Goal: Answer question/provide support: Share knowledge or assist other users

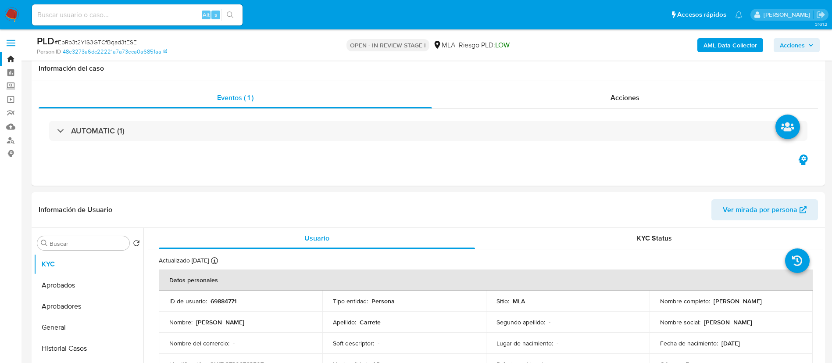
select select "10"
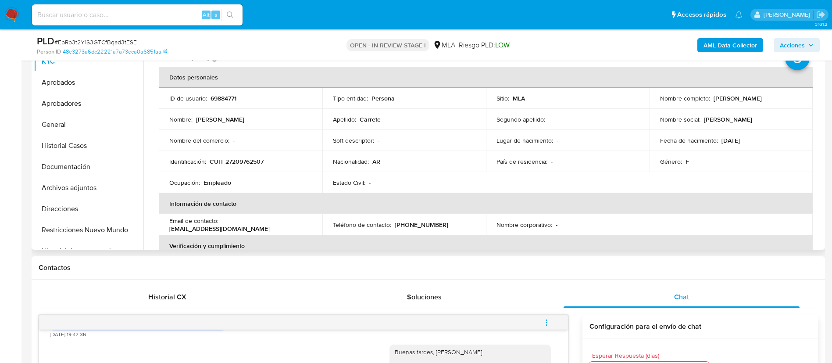
scroll to position [198, 0]
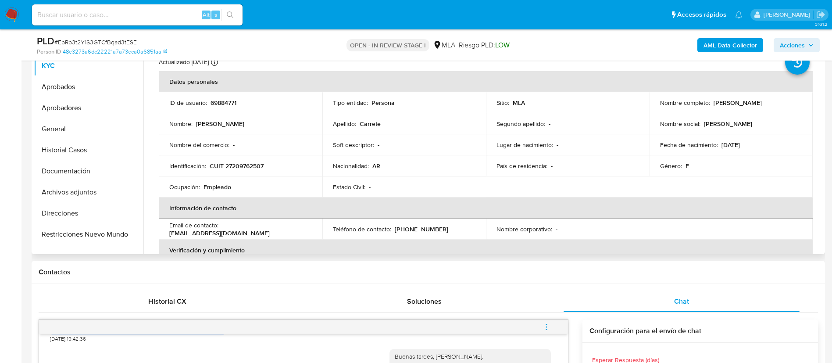
drag, startPoint x: 712, startPoint y: 104, endPoint x: 775, endPoint y: 104, distance: 62.7
click at [775, 104] on div "Nombre completo : Graciela Edith Carrete" at bounding box center [731, 103] width 143 height 8
copy p "[PERSON_NAME]"
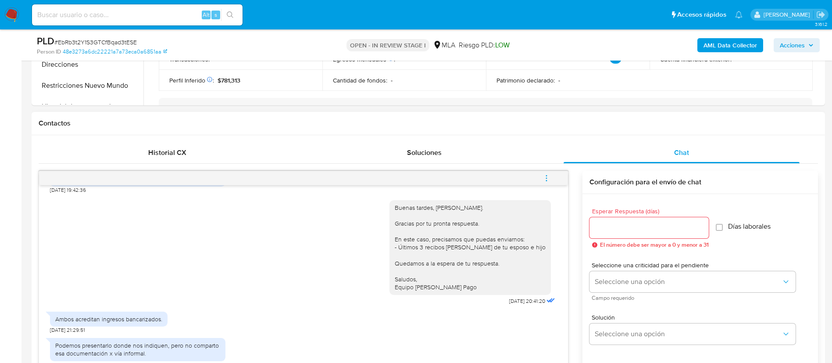
scroll to position [351, 0]
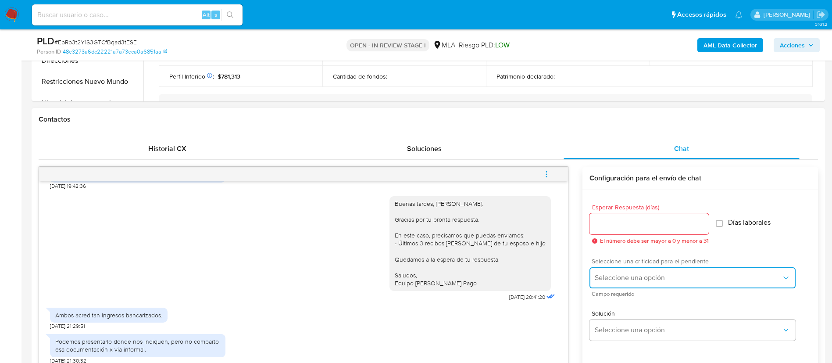
click at [635, 274] on span "Seleccione una opción" at bounding box center [688, 277] width 187 height 9
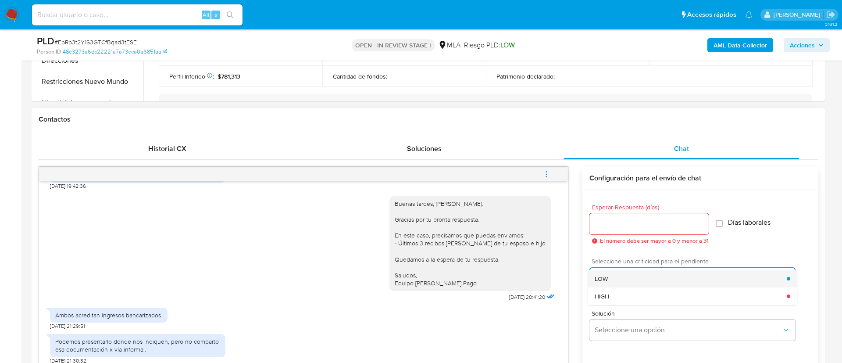
click at [618, 277] on div "LOW" at bounding box center [691, 279] width 192 height 18
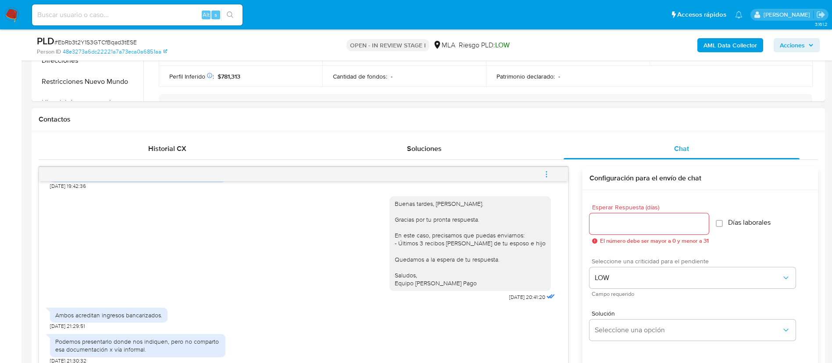
click at [612, 223] on input "Esperar Respuesta (días)" at bounding box center [649, 223] width 119 height 11
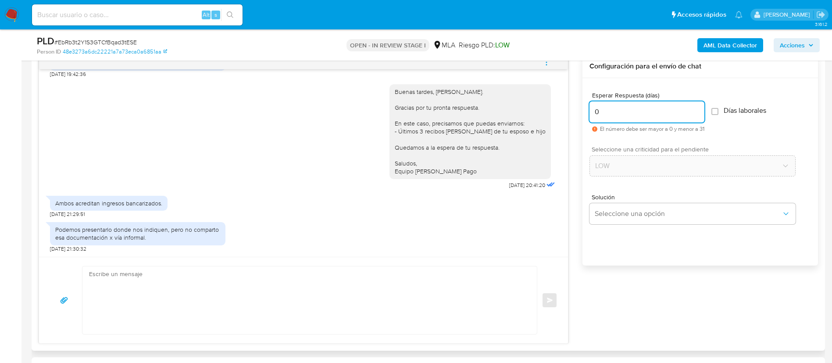
scroll to position [480, 0]
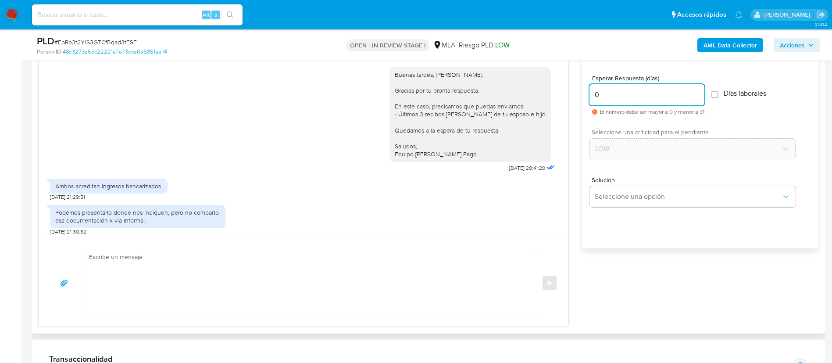
type input "0"
click at [459, 299] on textarea at bounding box center [307, 283] width 437 height 68
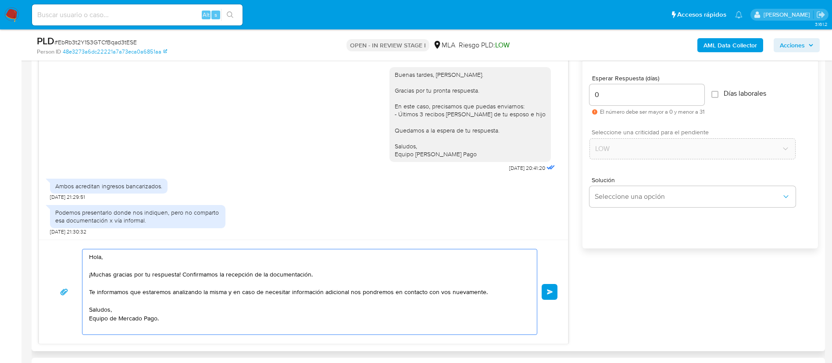
drag, startPoint x: 179, startPoint y: 274, endPoint x: 319, endPoint y: 272, distance: 139.1
click at [319, 272] on textarea "Hola, ¡Muchas gracias por tu respuesta! Confirmamos la recepción de la document…" at bounding box center [307, 291] width 437 height 85
drag, startPoint x: 319, startPoint y: 272, endPoint x: 191, endPoint y: 271, distance: 127.2
click at [191, 271] on textarea "Hola, ¡Muchas gracias por tu respuesta! Confirmamos la recepción de la document…" at bounding box center [307, 291] width 437 height 85
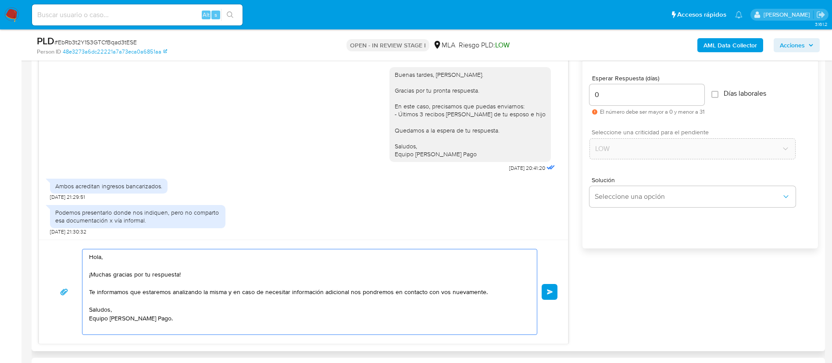
scroll to position [475, 0]
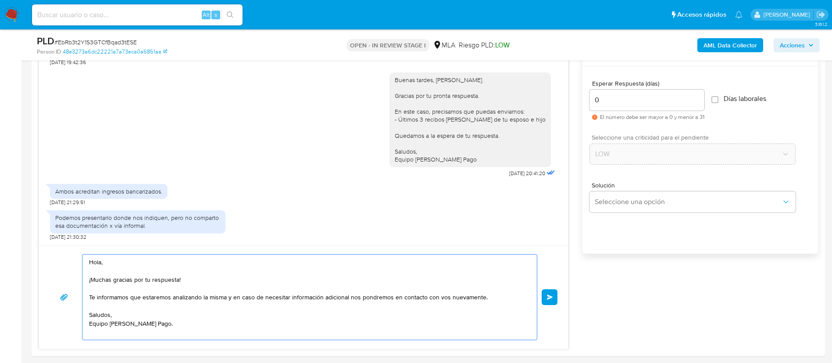
type textarea "Hola, ¡Muchas gracias por tu respuesta! Te informamos que estaremos analizando …"
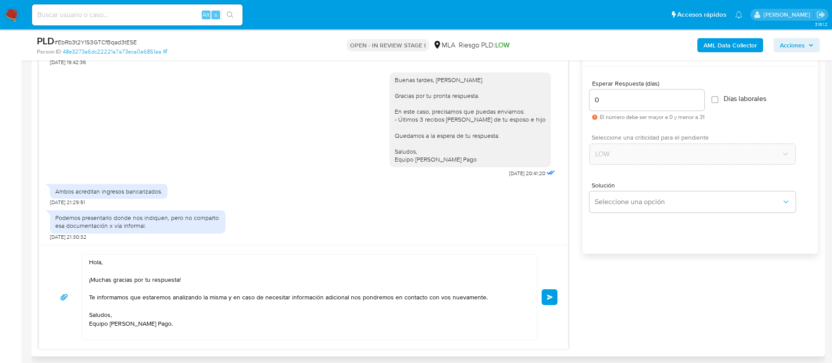
click at [546, 291] on button "Enviar" at bounding box center [550, 297] width 16 height 16
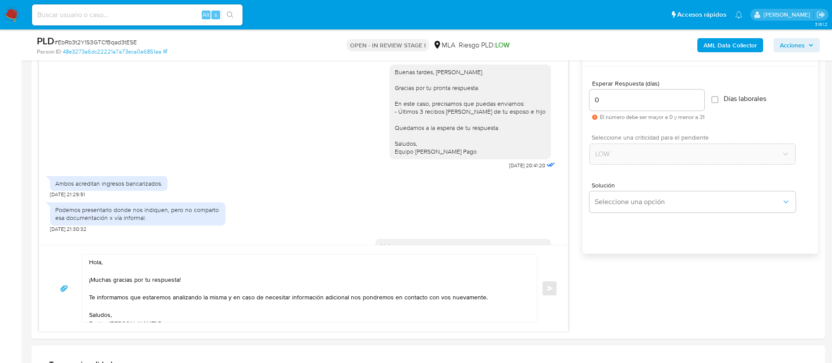
scroll to position [1354, 0]
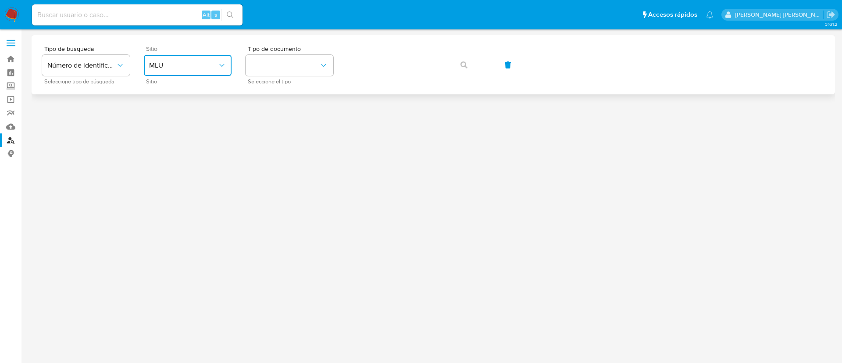
click at [190, 72] on button "MLU" at bounding box center [188, 65] width 88 height 21
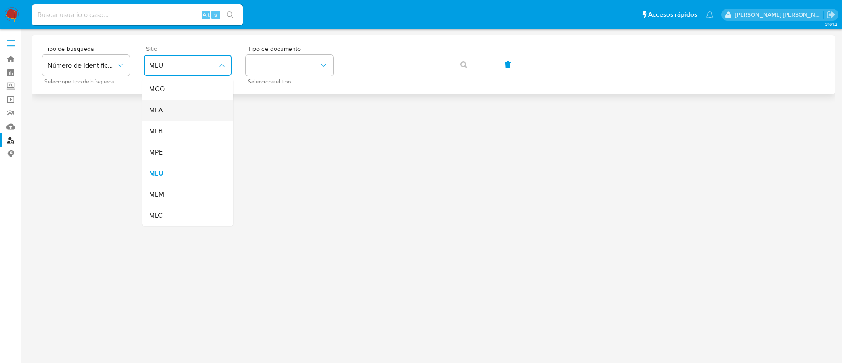
click at [170, 109] on div "MLA" at bounding box center [185, 110] width 72 height 21
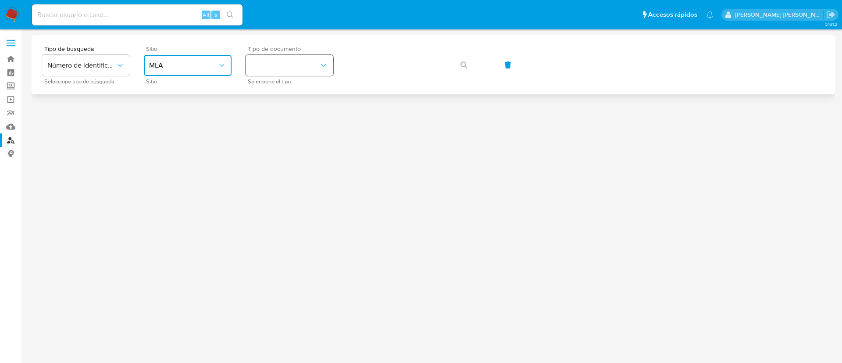
click at [283, 69] on button "identificationType" at bounding box center [290, 65] width 88 height 21
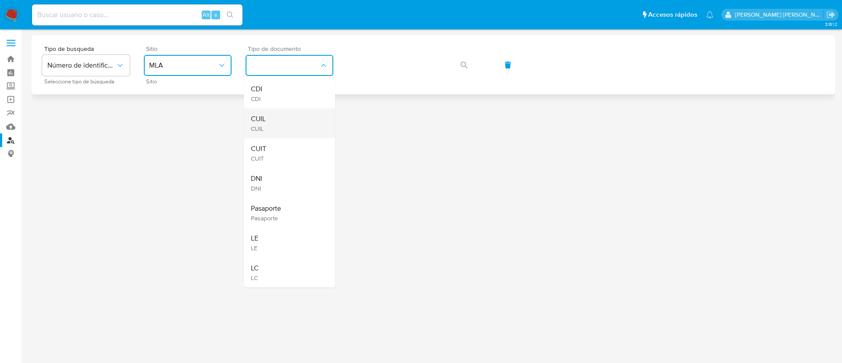
click at [268, 121] on div "CUIL CUIL" at bounding box center [287, 123] width 72 height 30
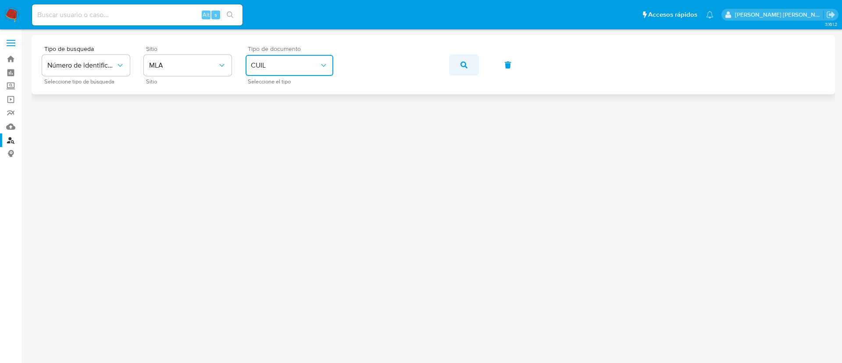
click at [467, 64] on icon "button" at bounding box center [464, 64] width 7 height 7
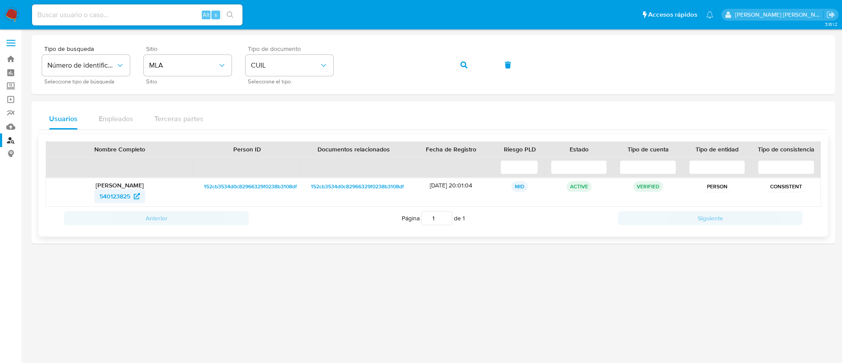
click at [122, 199] on span "540123825" at bounding box center [115, 196] width 31 height 14
click at [466, 64] on icon "button" at bounding box center [464, 64] width 7 height 7
click at [129, 194] on span "1387929603" at bounding box center [115, 196] width 34 height 14
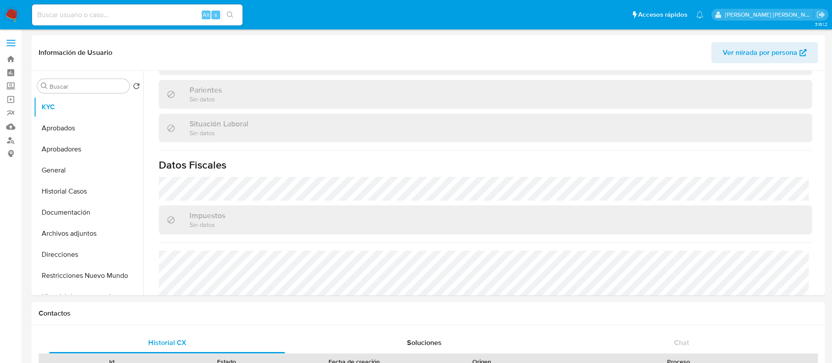
scroll to position [254, 0]
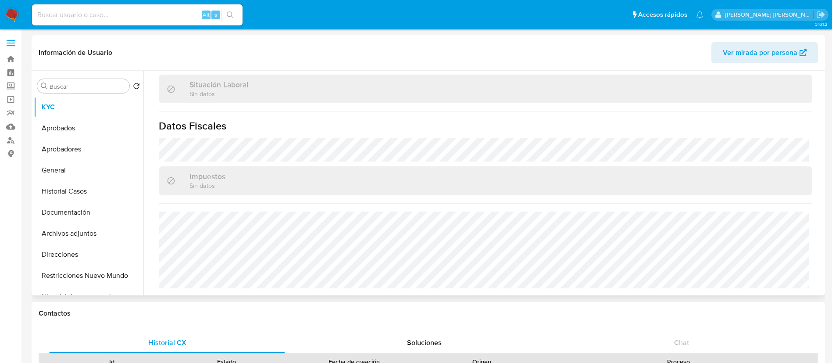
select select "10"
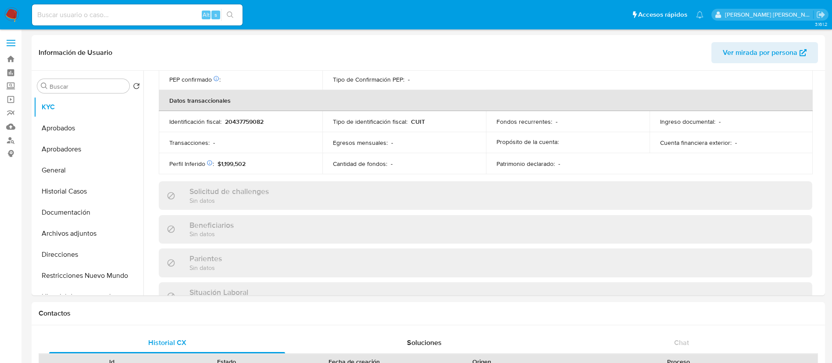
scroll to position [454, 0]
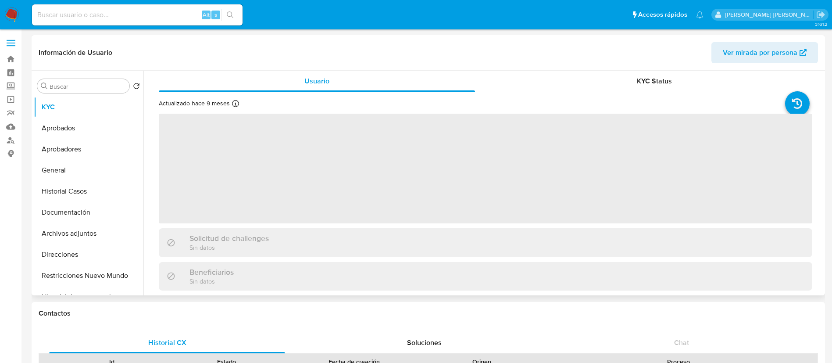
select select "10"
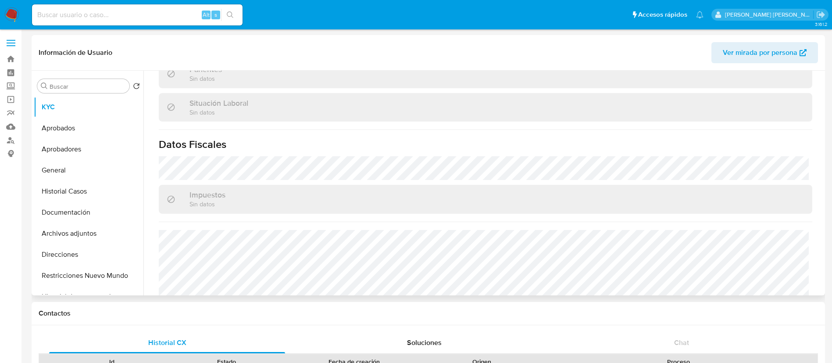
scroll to position [454, 0]
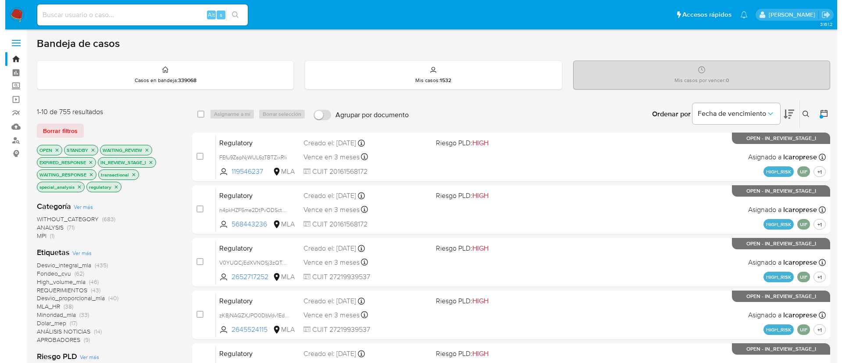
scroll to position [40, 0]
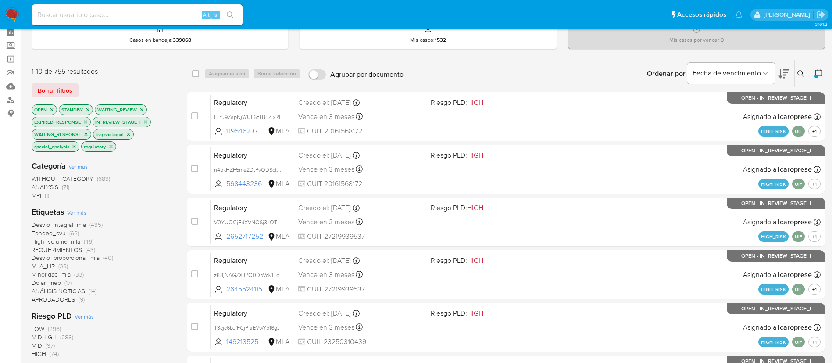
click at [797, 72] on button at bounding box center [802, 73] width 14 height 11
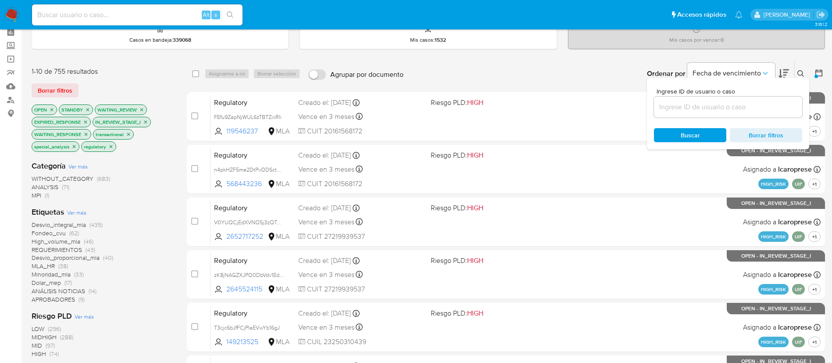
click at [730, 100] on div at bounding box center [728, 107] width 148 height 21
click at [709, 109] on input at bounding box center [728, 106] width 148 height 11
paste input "EbRb3t2Y1S3GTCfBqad3tESE"
type input "EbRb3t2Y1S3GTCfBqad3tESE"
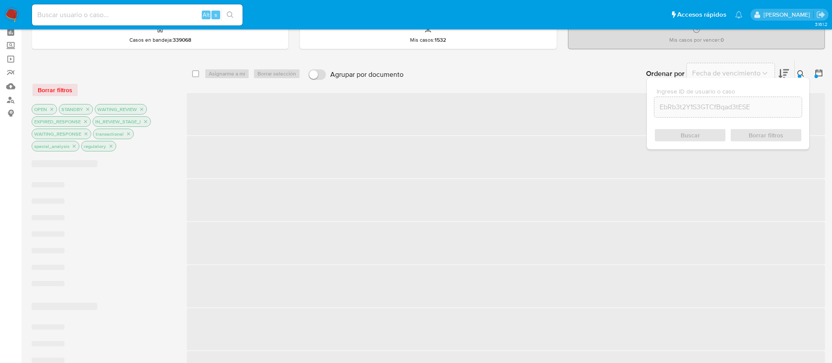
click at [199, 75] on div "select-all-cases-checkbox" at bounding box center [197, 73] width 11 height 11
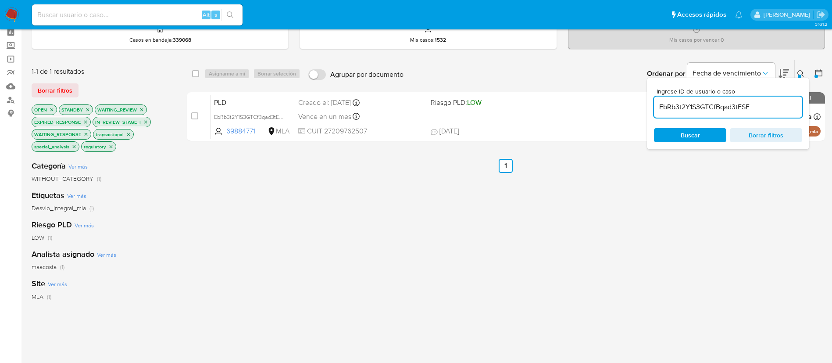
click at [189, 72] on div "select-all-cases-checkbox Asignarme a mí Borrar selección Agrupar por documento…" at bounding box center [506, 73] width 638 height 27
click at [193, 73] on input "checkbox" at bounding box center [195, 73] width 7 height 7
checkbox input "true"
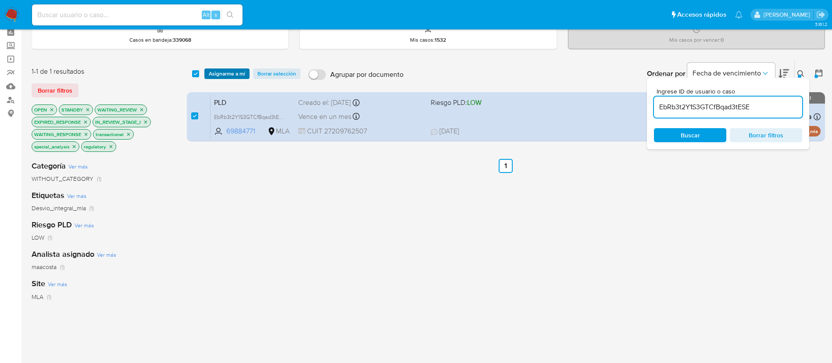
click at [232, 75] on span "Asignarme a mí" at bounding box center [227, 73] width 36 height 9
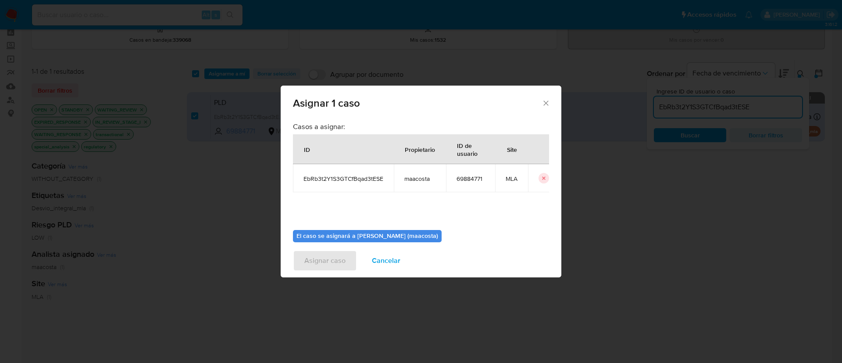
scroll to position [46, 0]
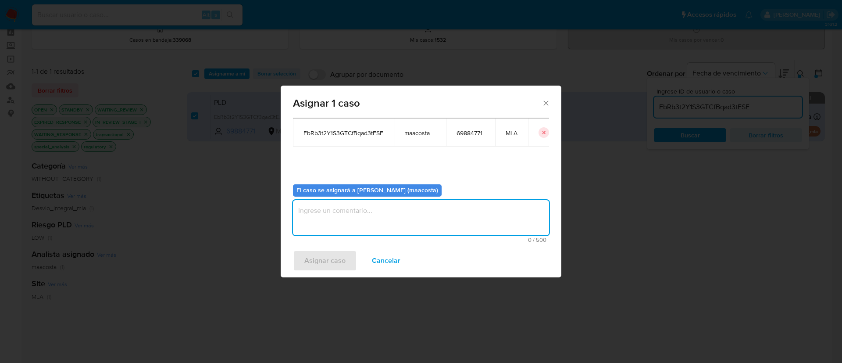
click at [334, 214] on textarea "assign-modal" at bounding box center [421, 217] width 256 height 35
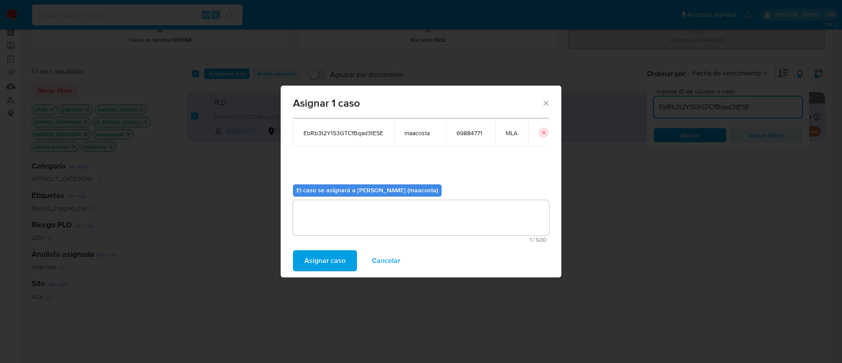
click at [320, 262] on span "Asignar caso" at bounding box center [324, 260] width 41 height 19
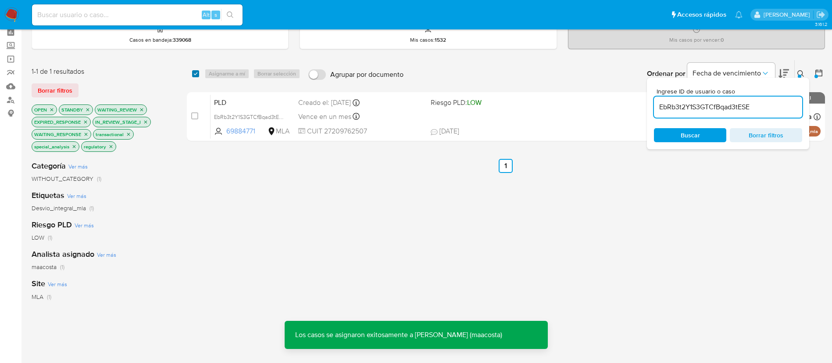
click at [194, 75] on input "checkbox" at bounding box center [195, 73] width 7 height 7
checkbox input "true"
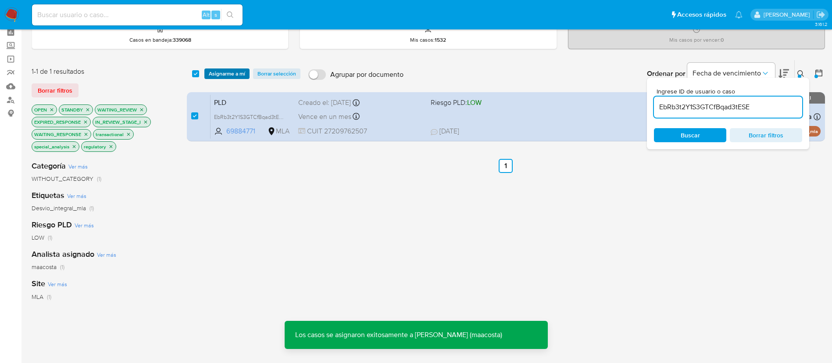
click at [224, 71] on span "Asignarme a mí" at bounding box center [227, 73] width 36 height 9
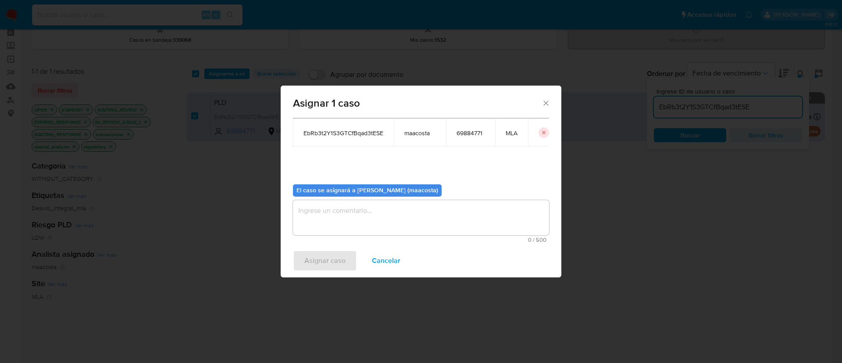
click at [337, 221] on textarea "assign-modal" at bounding box center [421, 217] width 256 height 35
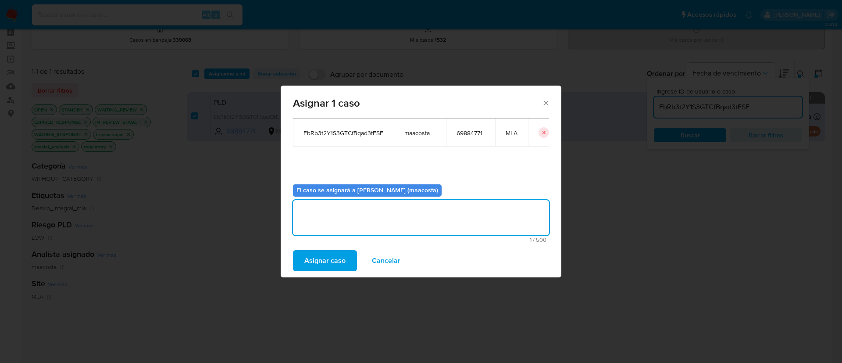
click at [343, 262] on span "Asignar caso" at bounding box center [324, 260] width 41 height 19
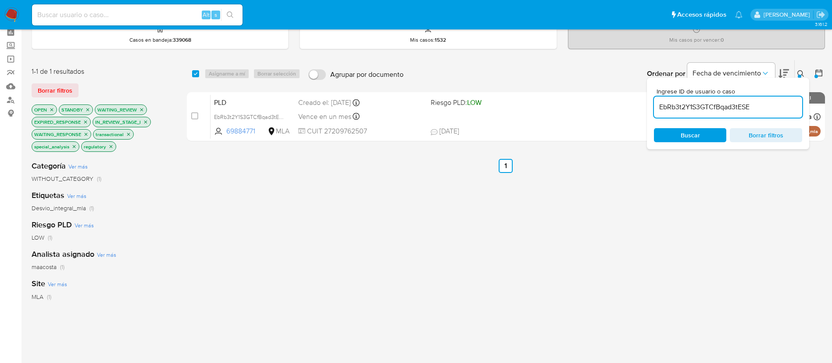
click at [668, 110] on input "EbRb3t2Y1S3GTCfBqad3tESE" at bounding box center [728, 106] width 148 height 11
paste input "ZnD4aUM7n1QUgc8g3Akr8Sra"
type input "ZnD4aUM7n1QUgc8g3Akr8Sra"
click at [721, 107] on input "ZnD4aUM7n1QUgc8g3Akr8Sra" at bounding box center [728, 106] width 148 height 11
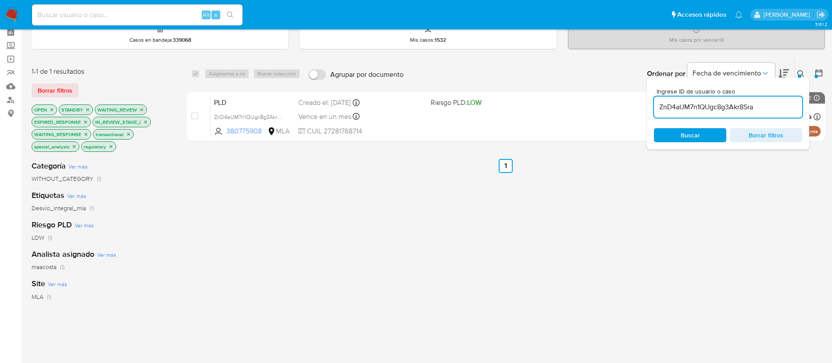
click at [721, 107] on input "ZnD4aUM7n1QUgc8g3Akr8Sra" at bounding box center [728, 106] width 148 height 11
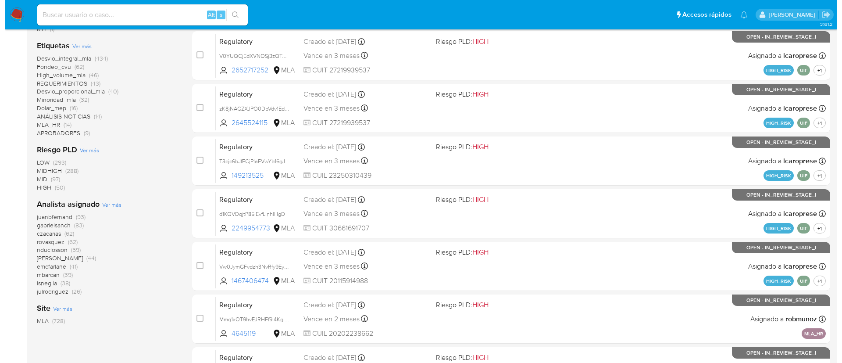
scroll to position [211, 0]
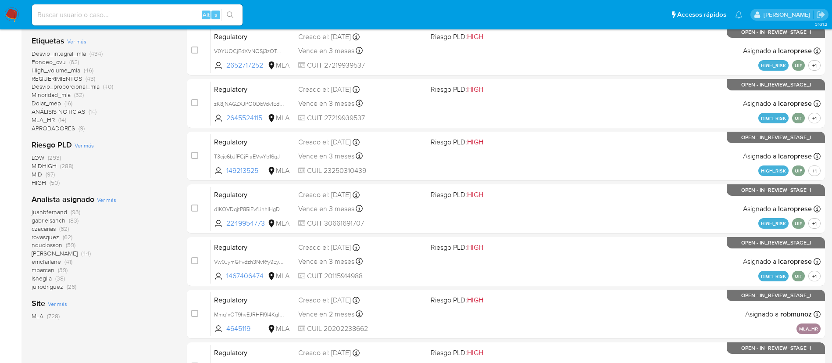
click at [110, 201] on span "Ver más" at bounding box center [106, 200] width 19 height 8
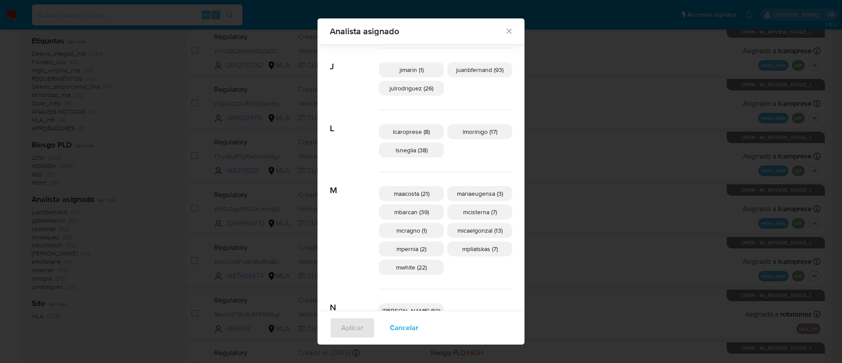
scroll to position [229, 0]
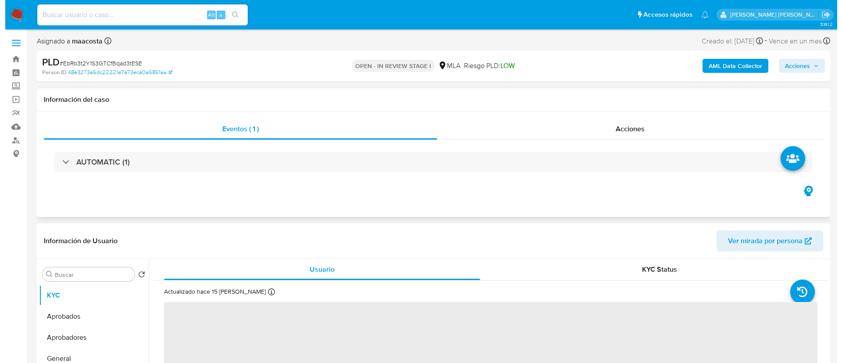
scroll to position [172, 0]
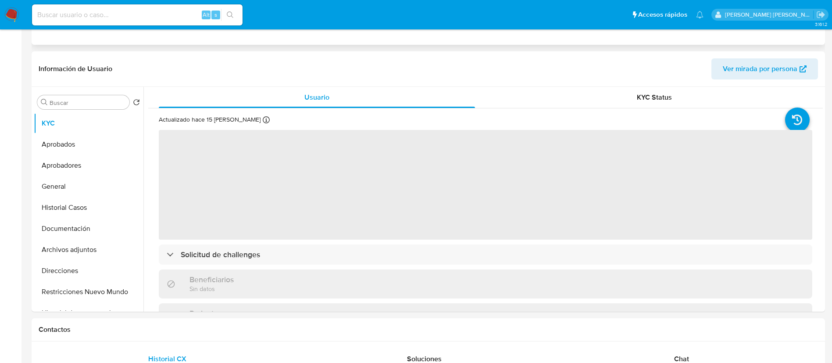
select select "10"
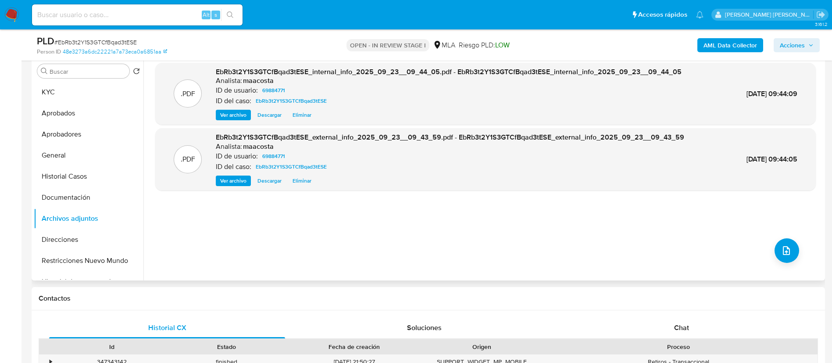
click at [796, 265] on div ".PDF EbRb3t2Y1S3GTCfBqad3tESE_internal_info_2025_09_23__09_44_05.pdf - EbRb3t2Y…" at bounding box center [485, 168] width 661 height 211
click at [787, 253] on icon "upload-file" at bounding box center [786, 250] width 11 height 11
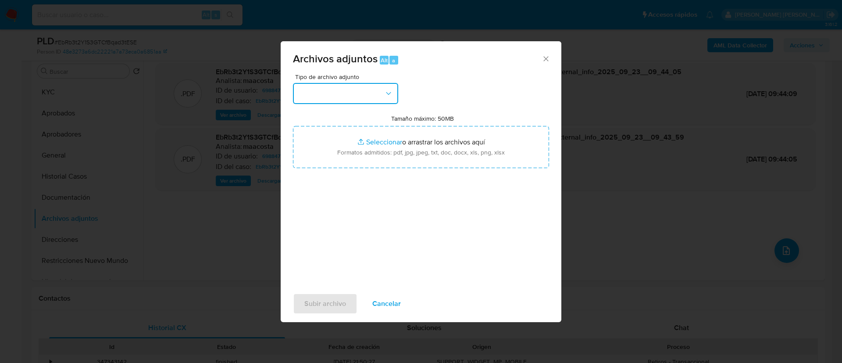
click at [382, 99] on button "button" at bounding box center [345, 93] width 105 height 21
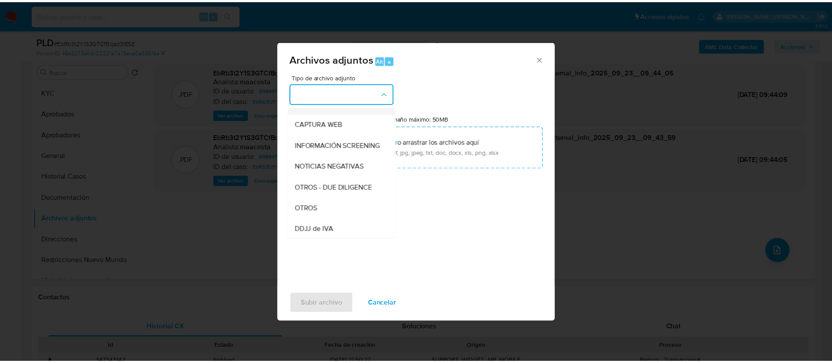
scroll to position [78, 0]
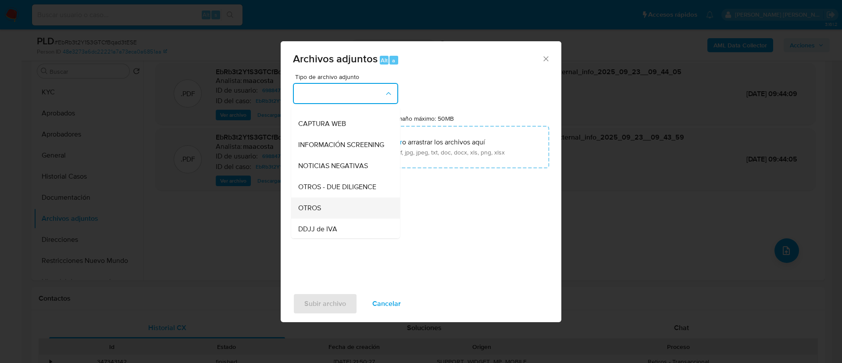
click at [322, 211] on div "OTROS" at bounding box center [342, 207] width 89 height 21
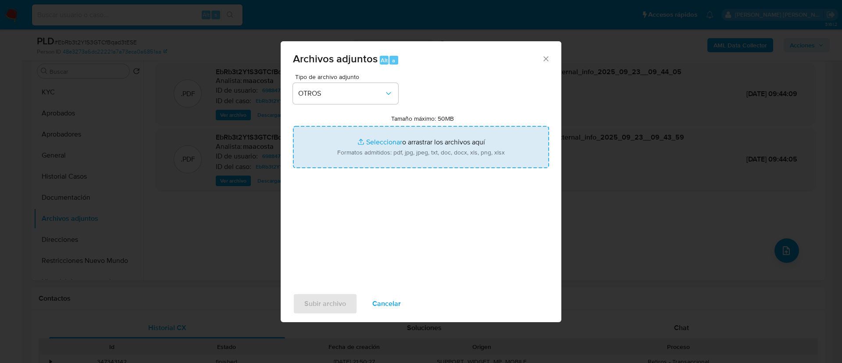
type input "C:\fakepath\Caselog EbRb3t2Y1S3GTCfBqad3tESE_2025_08_19_01_12_55.docx"
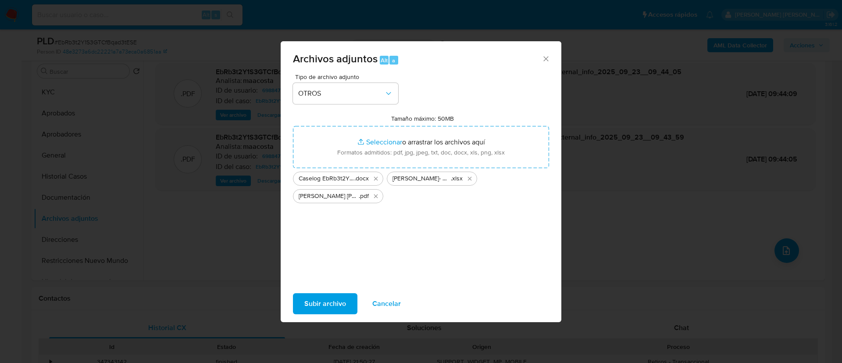
click at [322, 305] on span "Subir archivo" at bounding box center [325, 303] width 42 height 19
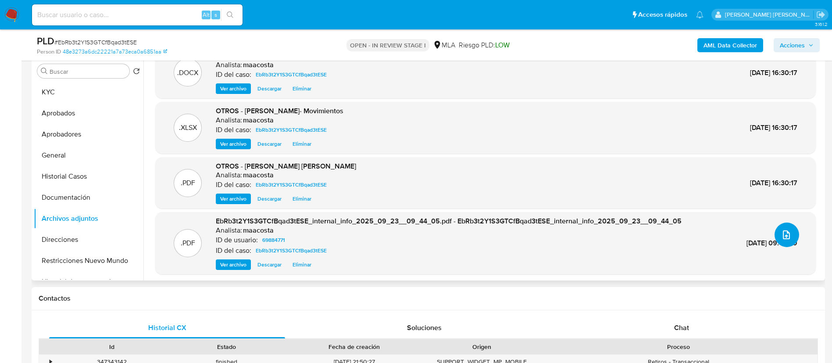
scroll to position [18, 0]
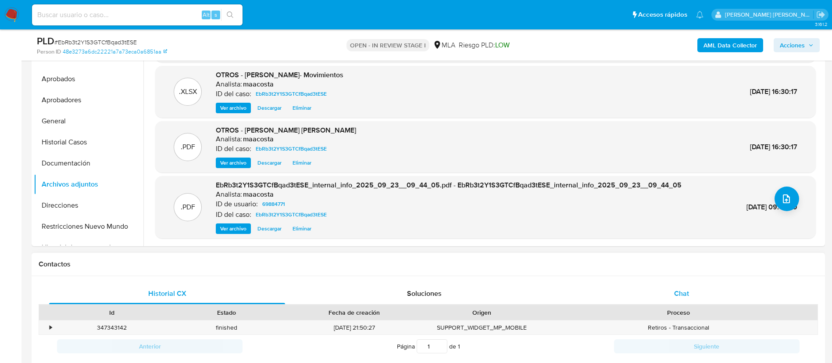
click at [679, 285] on div "Chat" at bounding box center [682, 293] width 236 height 21
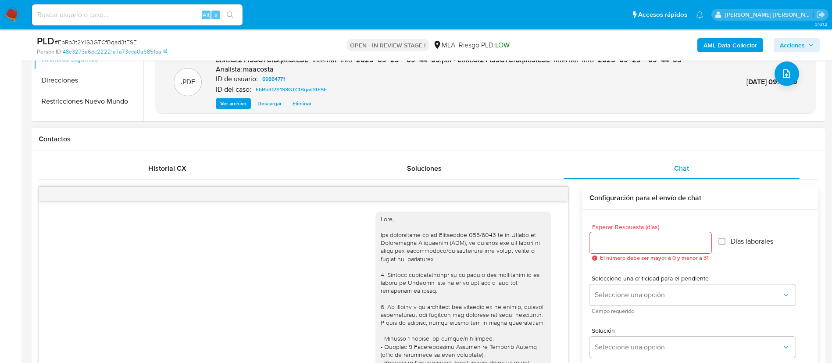
scroll to position [1354, 0]
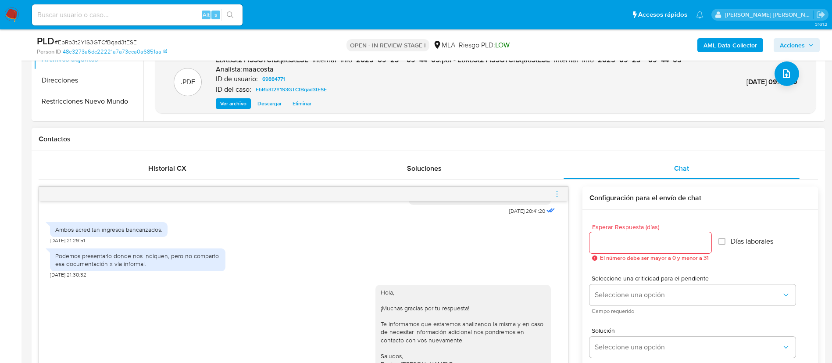
click at [558, 192] on icon "menu-action" at bounding box center [557, 194] width 8 height 8
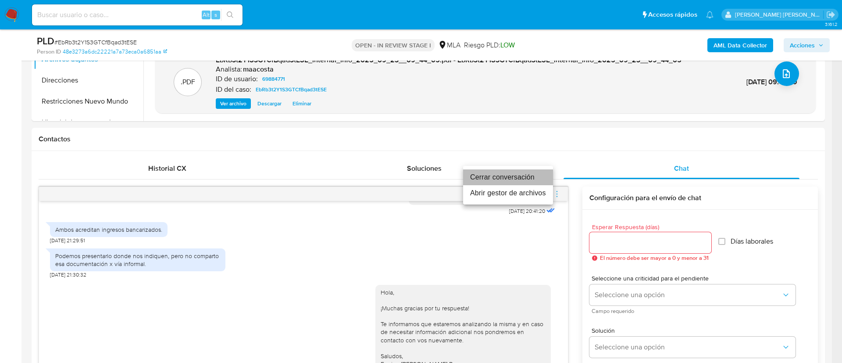
click at [507, 177] on li "Cerrar conversación" at bounding box center [508, 177] width 90 height 16
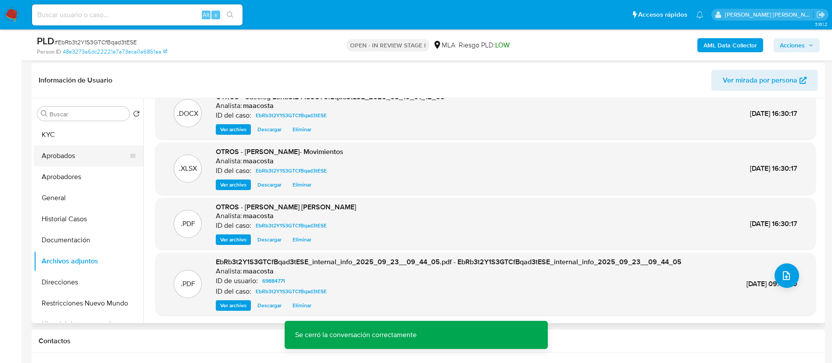
scroll to position [129, 0]
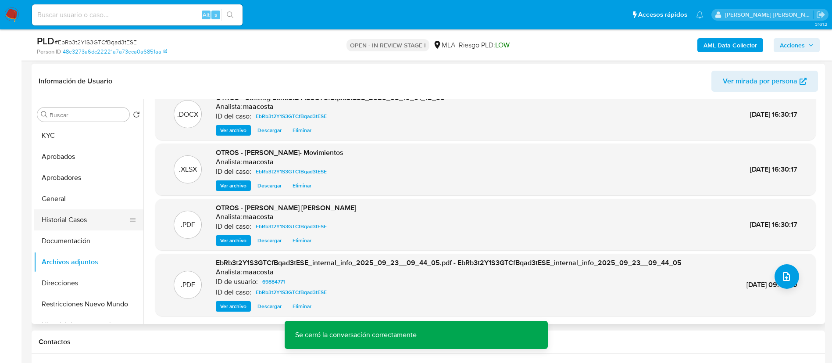
click at [70, 215] on button "Historial Casos" at bounding box center [85, 219] width 103 height 21
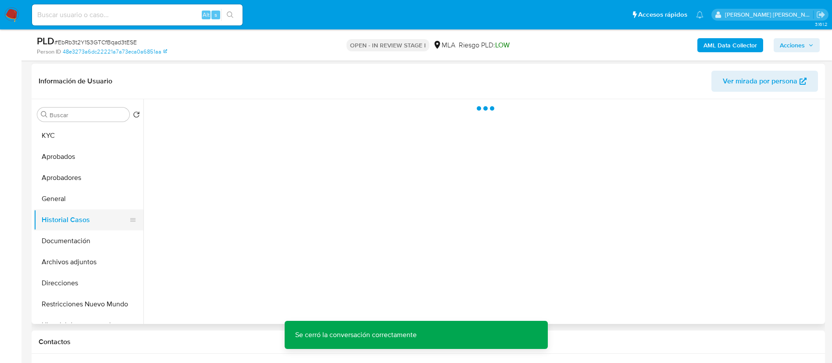
scroll to position [0, 0]
click at [795, 53] on div "AML Data Collector Acciones" at bounding box center [690, 45] width 259 height 21
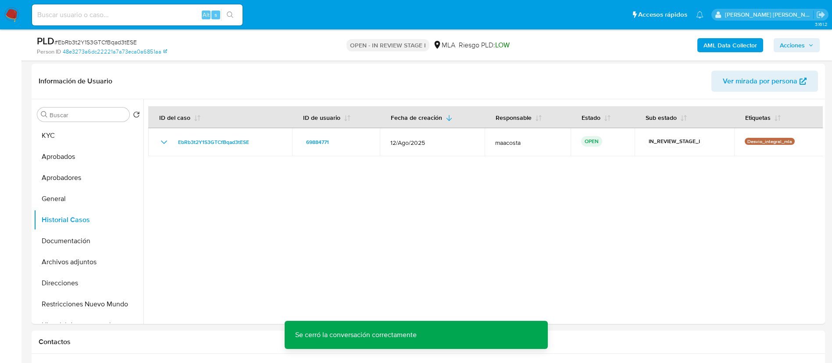
click at [803, 44] on span "Acciones" at bounding box center [792, 45] width 25 height 14
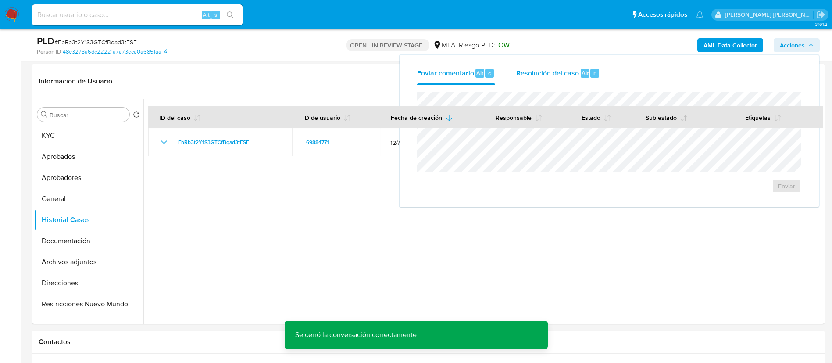
click at [537, 76] on span "Resolución del caso" at bounding box center [547, 73] width 63 height 10
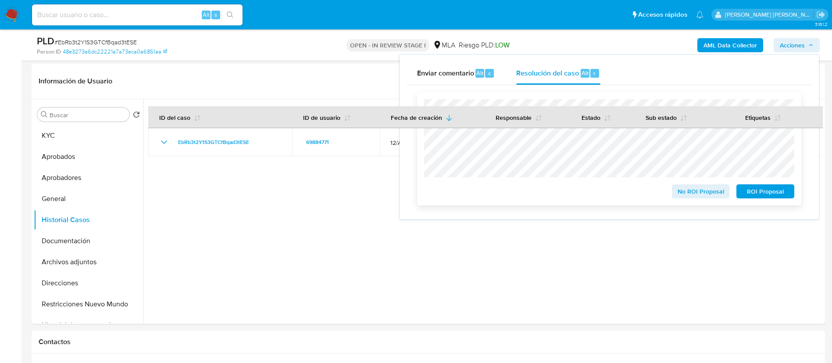
click at [683, 191] on span "No ROI Proposal" at bounding box center [701, 191] width 46 height 12
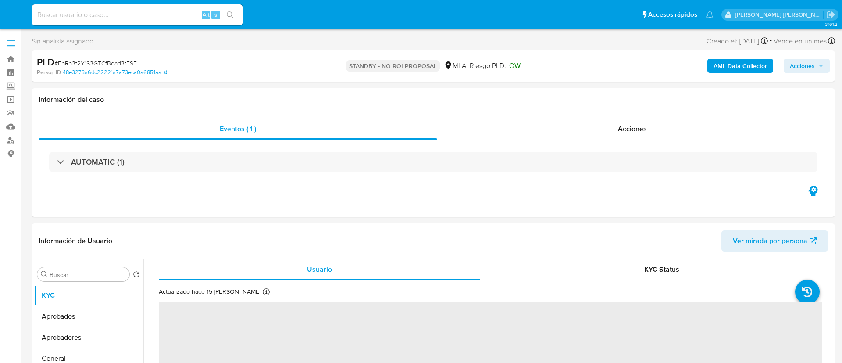
select select "10"
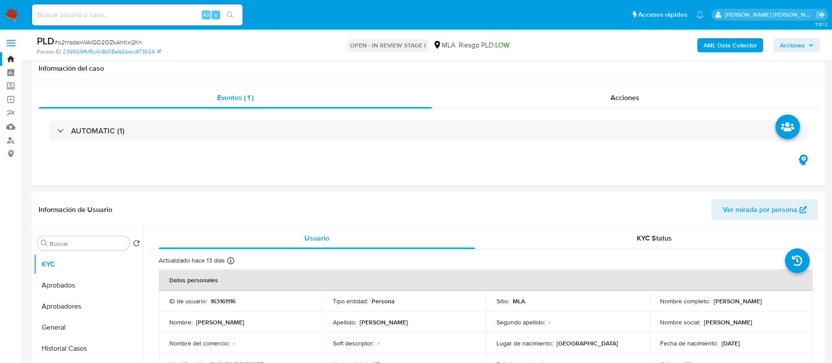
select select "10"
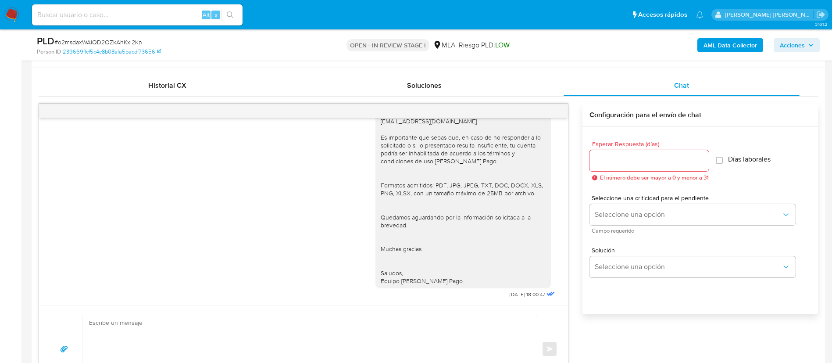
scroll to position [412, 0]
click at [182, 90] on span "Historial CX" at bounding box center [167, 87] width 38 height 10
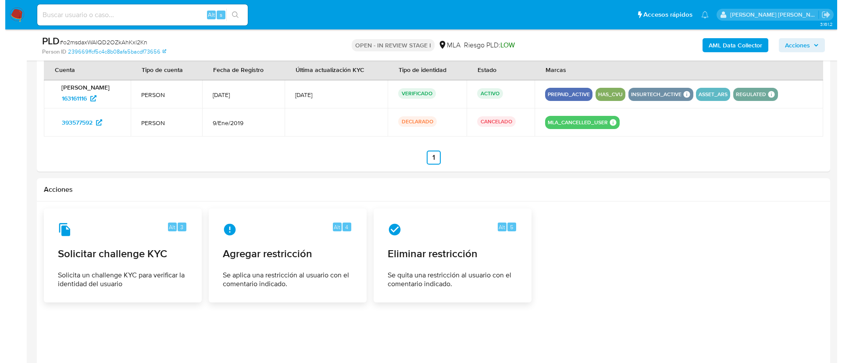
scroll to position [1209, 0]
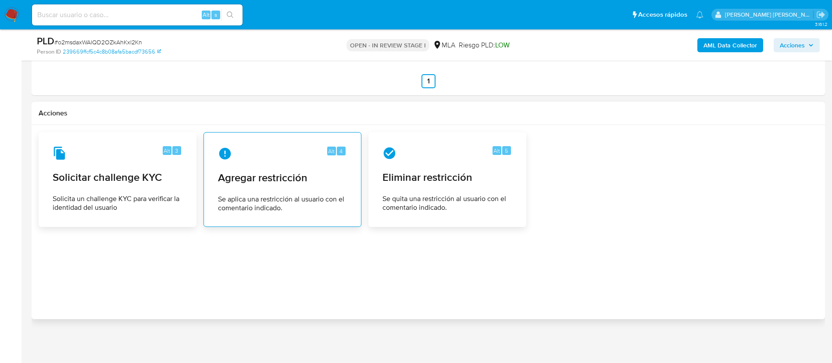
click at [287, 179] on span "Agregar restricción" at bounding box center [282, 177] width 129 height 13
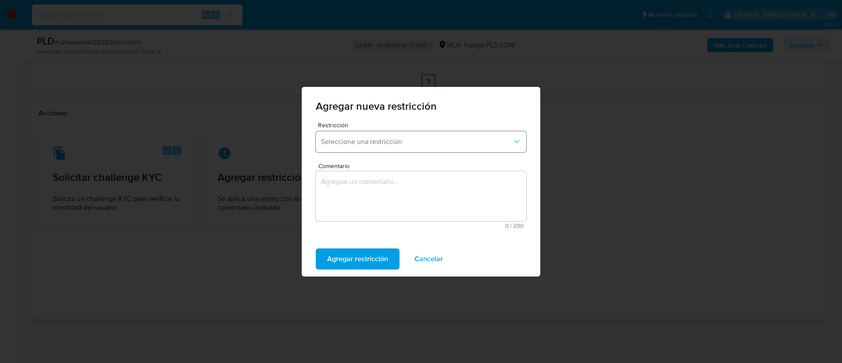
click at [364, 144] on span "Seleccione una restricción" at bounding box center [416, 141] width 191 height 9
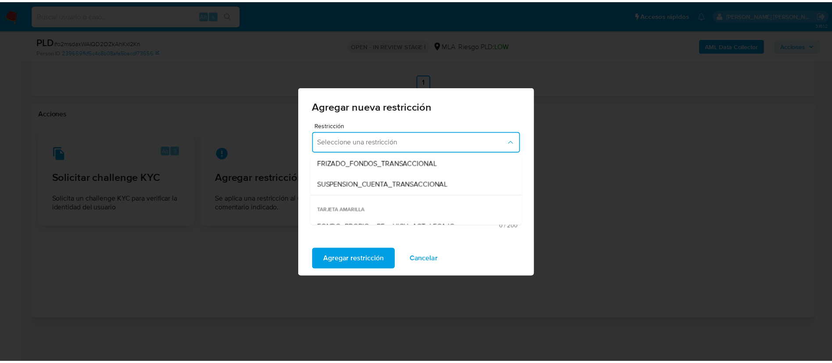
scroll to position [107, 0]
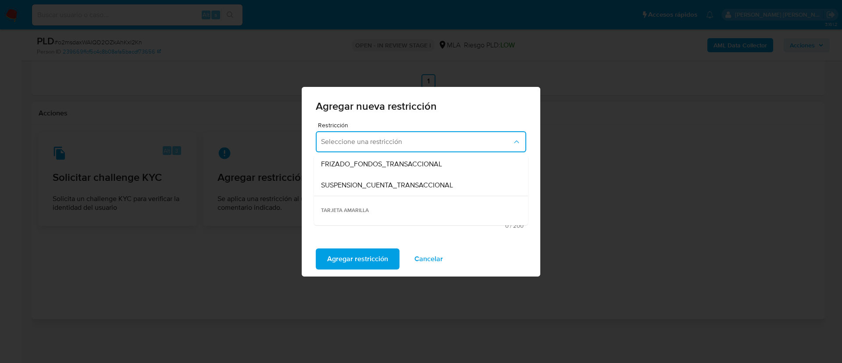
click at [355, 181] on span "SUSPENSION_CUENTA_TRANSACCIONAL" at bounding box center [387, 185] width 132 height 9
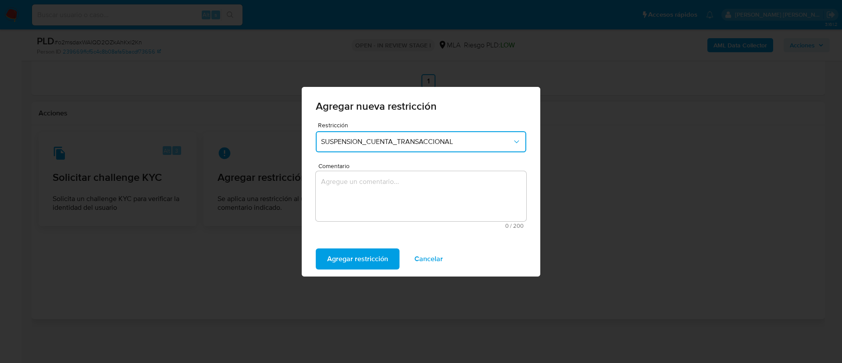
click at [355, 180] on textarea "Comentario" at bounding box center [421, 196] width 211 height 50
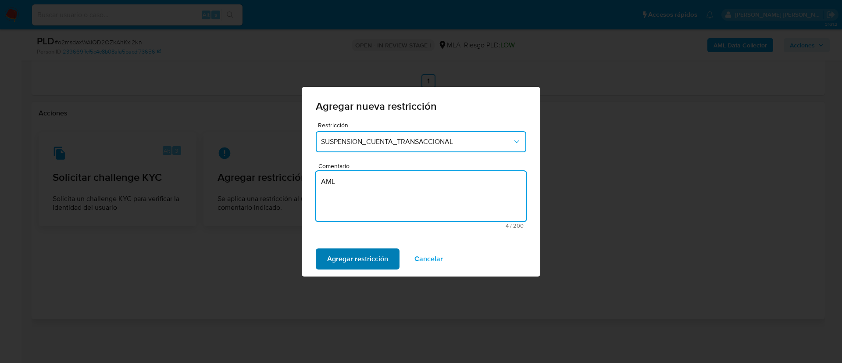
type textarea "AML"
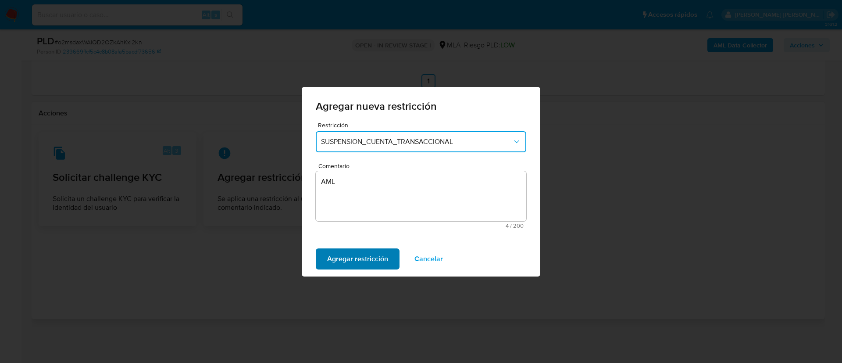
click at [333, 254] on span "Agregar restricción" at bounding box center [357, 258] width 61 height 19
click at [333, 254] on span "Confirmar" at bounding box center [343, 258] width 32 height 19
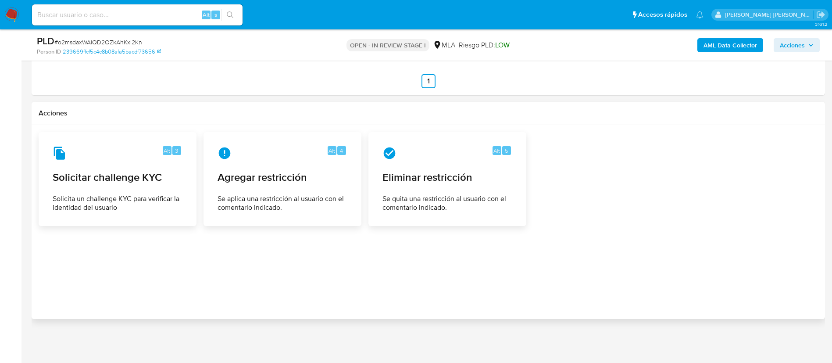
click at [95, 286] on div at bounding box center [429, 222] width 780 height 180
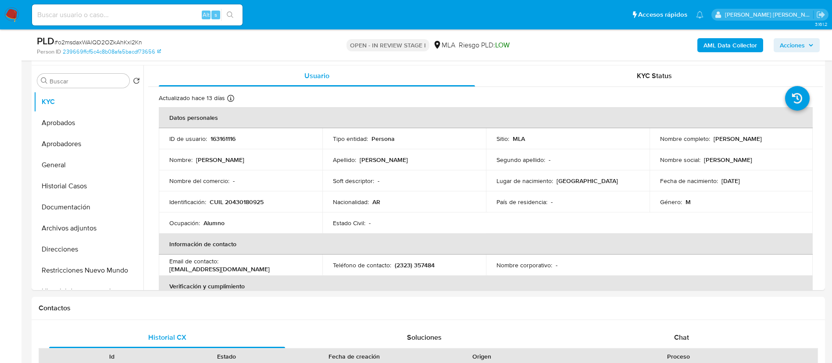
scroll to position [161, 0]
click at [64, 273] on button "Restricciones Nuevo Mundo" at bounding box center [85, 271] width 103 height 21
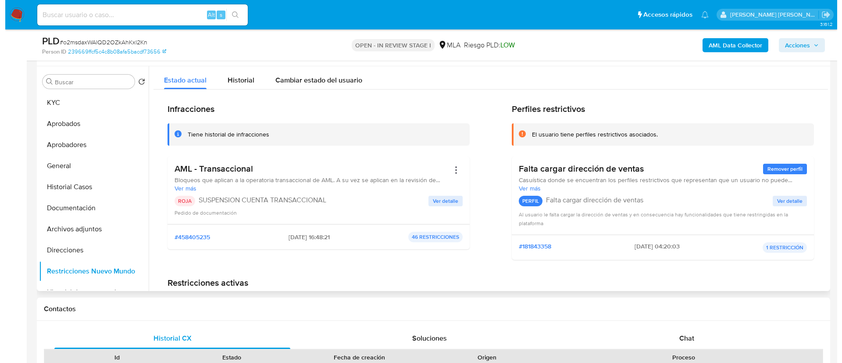
scroll to position [141, 0]
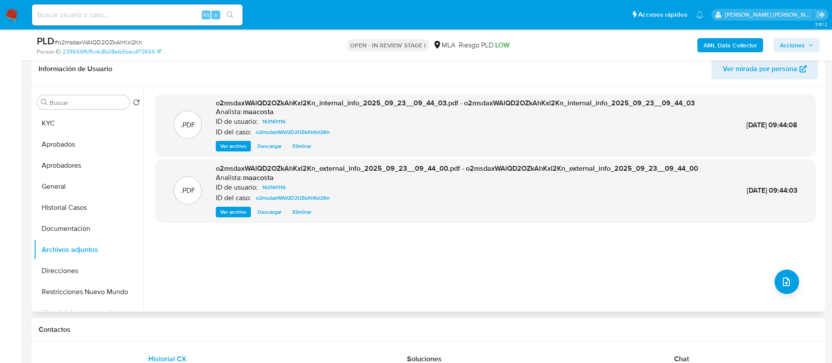
click at [312, 270] on div ".PDF o2msdaxWAlQD2OZkAhKxl2Kn_internal_info_2025_09_23__09_44_03.pdf - o2msdaxW…" at bounding box center [485, 199] width 661 height 211
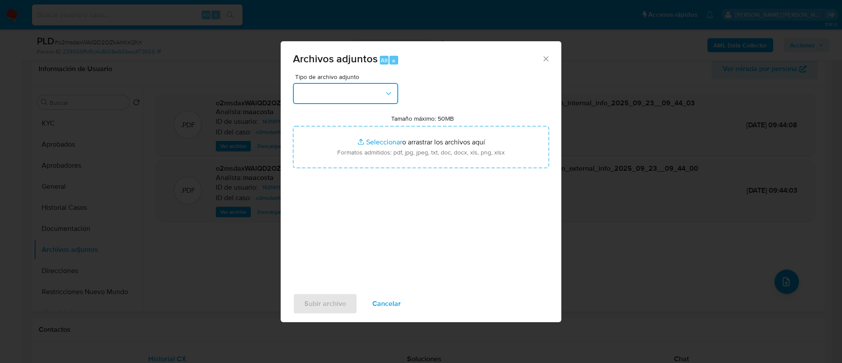
click at [320, 89] on button "button" at bounding box center [345, 93] width 105 height 21
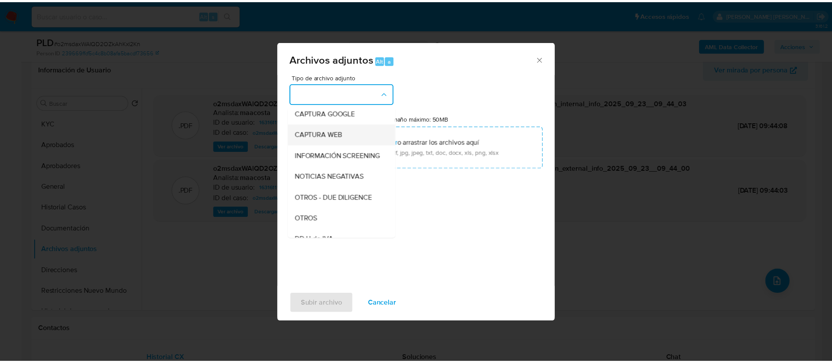
scroll to position [68, 0]
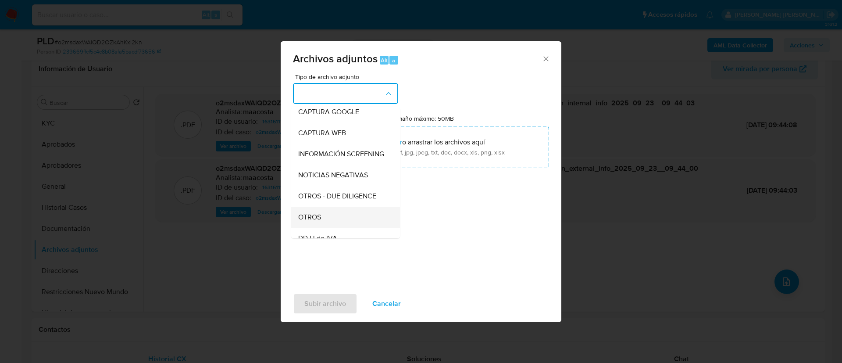
click at [318, 222] on span "OTROS" at bounding box center [309, 217] width 23 height 9
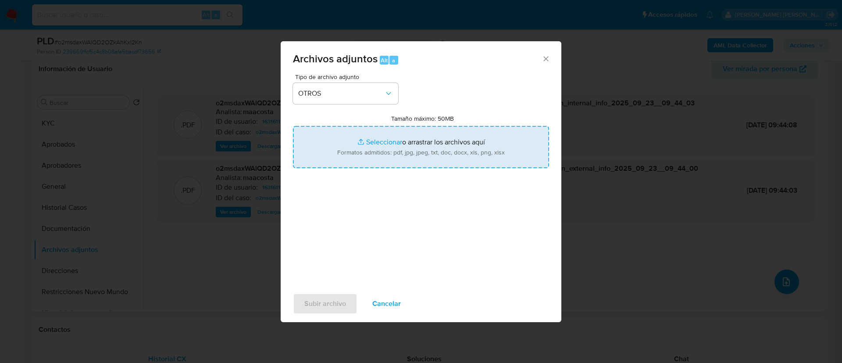
type input "C:\fakepath\Caselog o2msdaxWAlQD2OZkAhKxl2Kn.docx"
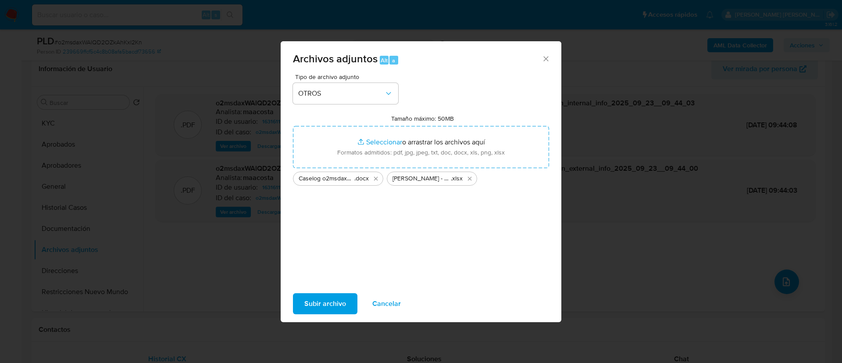
click at [342, 304] on span "Subir archivo" at bounding box center [325, 303] width 42 height 19
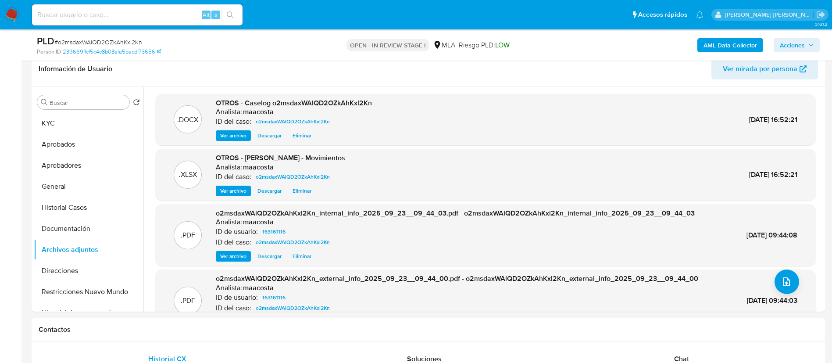
click at [805, 43] on span "Acciones" at bounding box center [792, 45] width 25 height 14
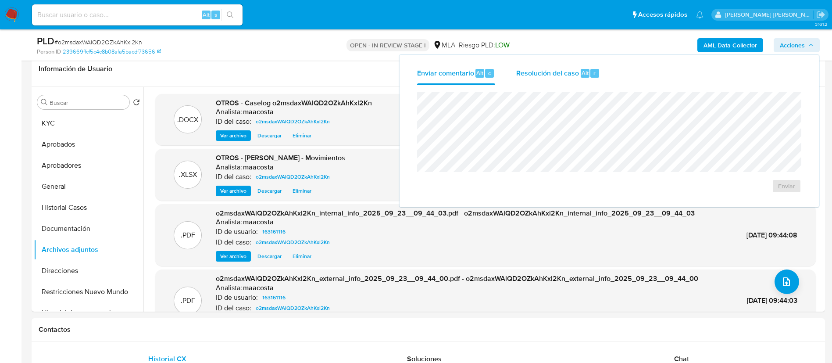
click at [547, 74] on span "Resolución del caso" at bounding box center [547, 73] width 63 height 10
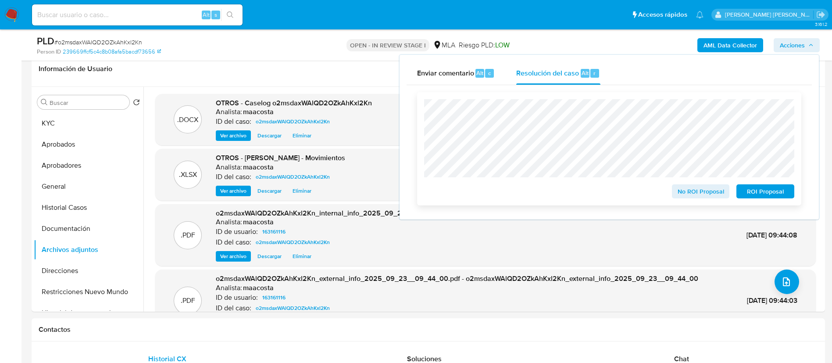
click at [773, 190] on span "ROI Proposal" at bounding box center [766, 191] width 46 height 12
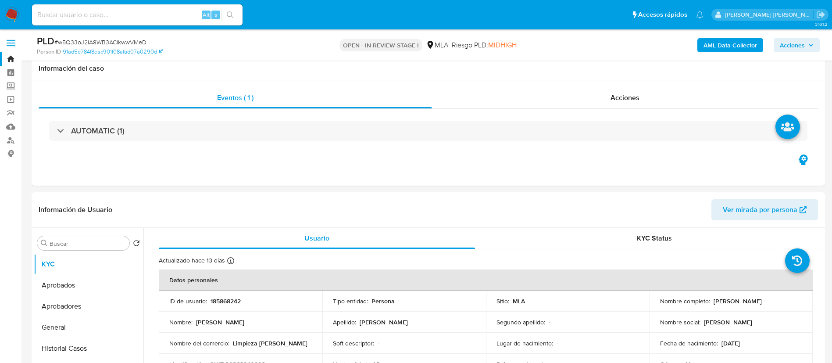
select select "10"
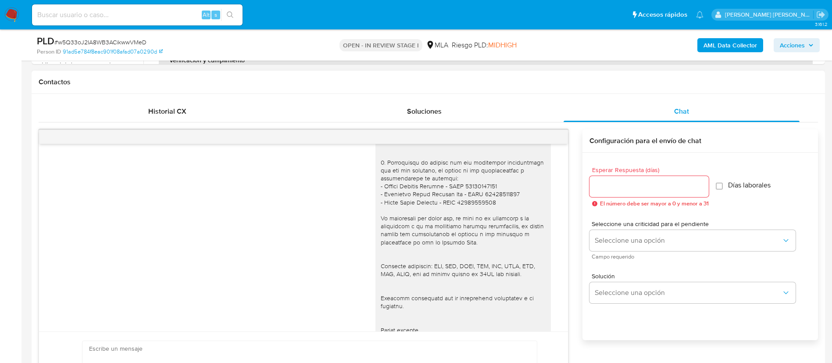
scroll to position [394, 0]
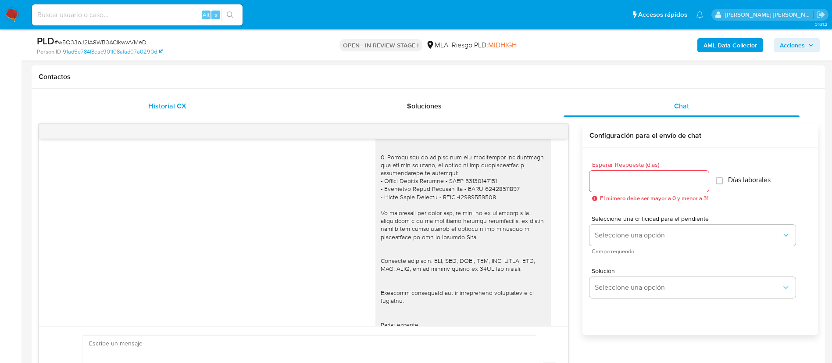
click at [165, 100] on div "Historial CX" at bounding box center [167, 106] width 236 height 21
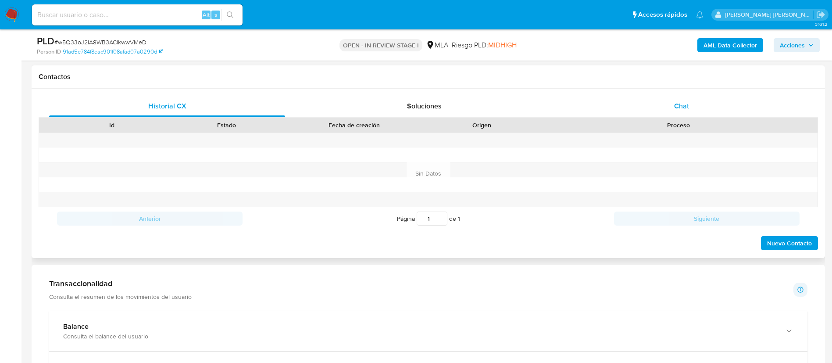
click at [690, 103] on div "Chat" at bounding box center [682, 106] width 236 height 21
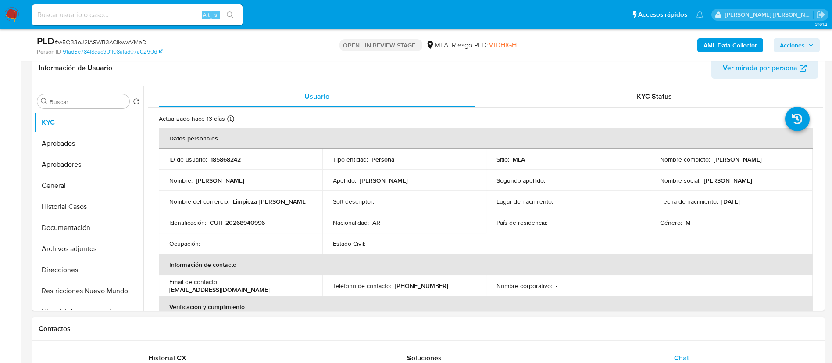
scroll to position [146, 0]
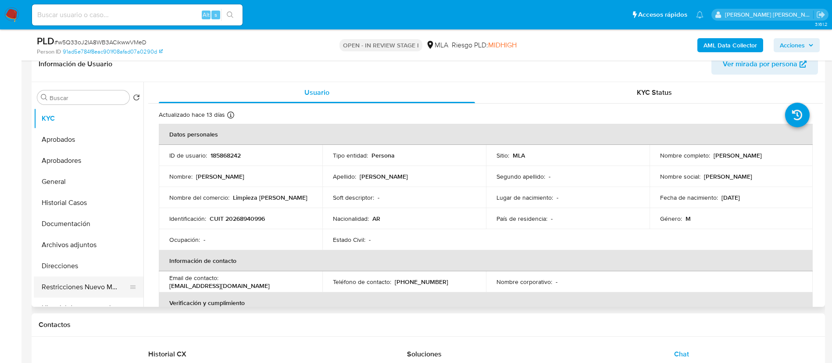
click at [95, 286] on button "Restricciones Nuevo Mundo" at bounding box center [85, 286] width 103 height 21
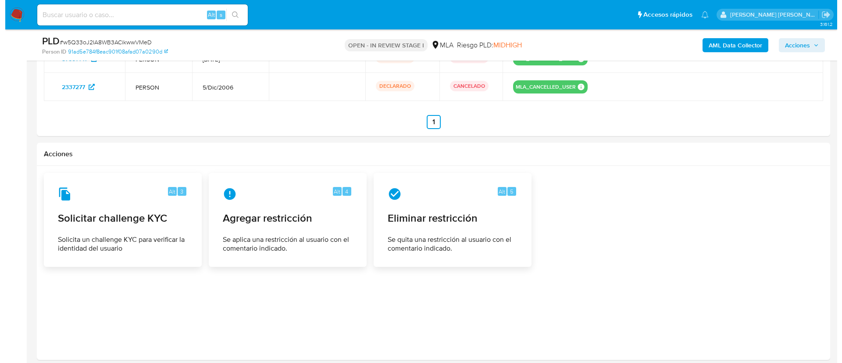
scroll to position [1359, 0]
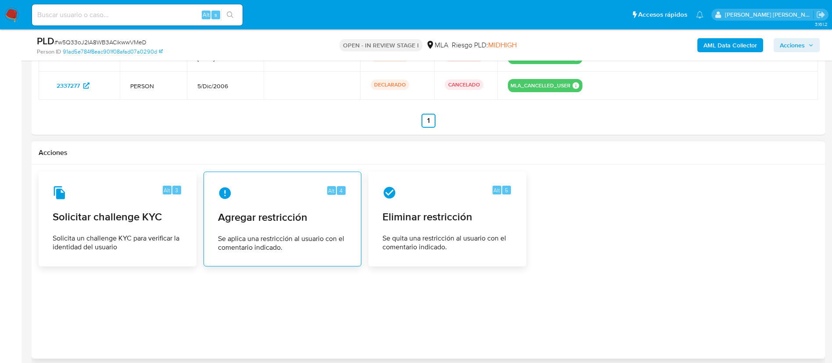
click at [282, 230] on div "Alt 4 Agregar restricción Se aplica una restricción al usuario con el comentari…" at bounding box center [282, 219] width 143 height 80
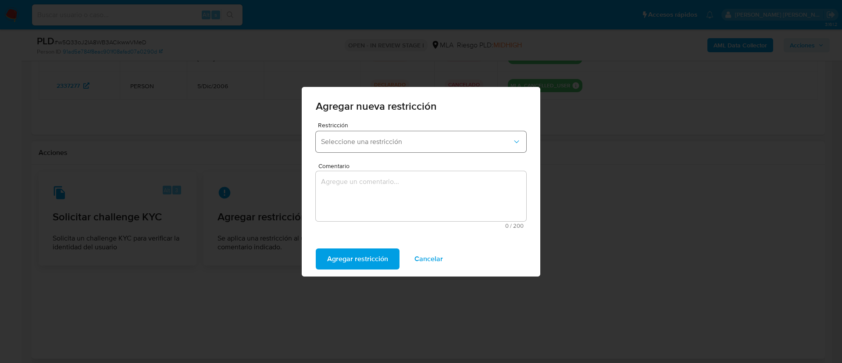
click at [338, 150] on button "Seleccione una restricción" at bounding box center [421, 141] width 211 height 21
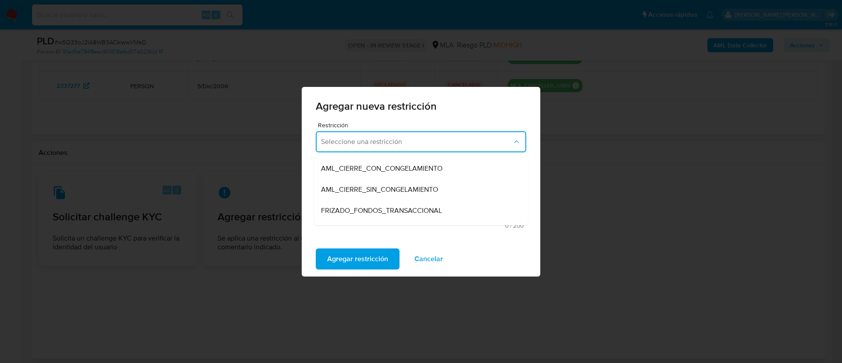
scroll to position [61, 0]
click at [234, 106] on div "Agregar nueva restricción Restricción Seleccione una restricción TARJETA ROJA S…" at bounding box center [421, 181] width 842 height 363
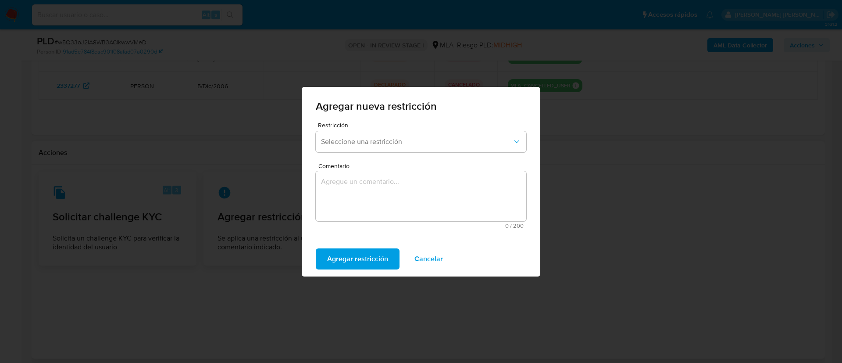
scroll to position [141, 0]
click at [437, 265] on span "Cancelar" at bounding box center [429, 258] width 29 height 19
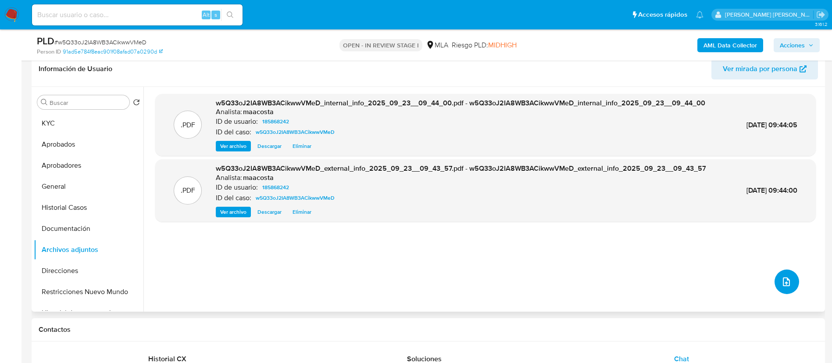
click at [783, 282] on icon "upload-file" at bounding box center [786, 281] width 7 height 9
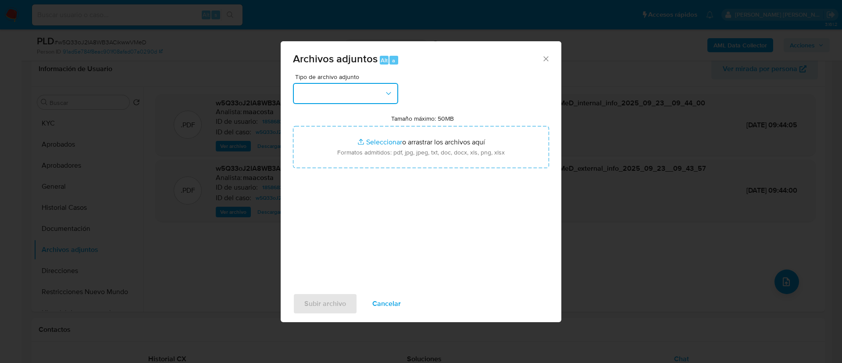
click at [349, 92] on button "button" at bounding box center [345, 93] width 105 height 21
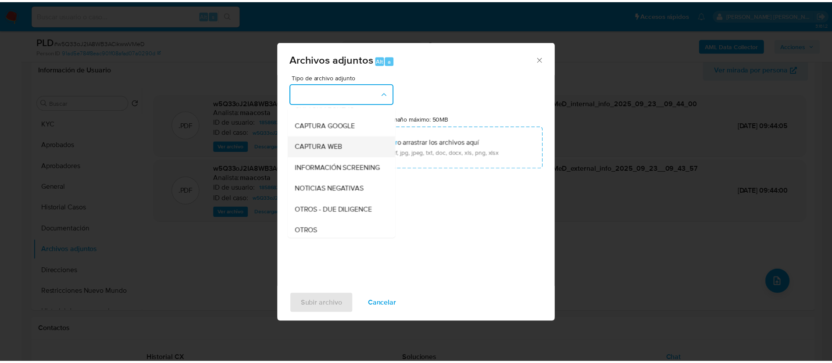
scroll to position [57, 0]
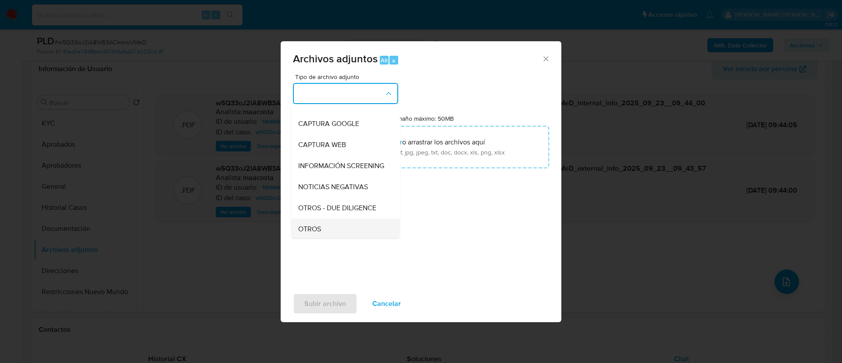
click at [315, 229] on div "OTROS" at bounding box center [342, 228] width 89 height 21
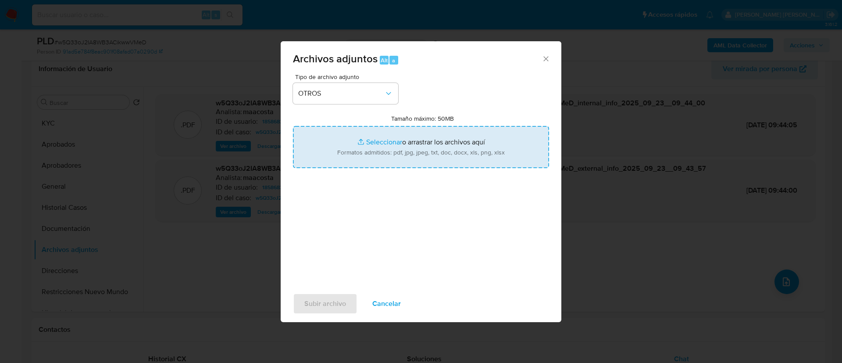
type input "C:\fakepath\Caselog w5Q33oJ2IA8WB3ACikwwVMeD_2025_08_19_23_07_57.docx"
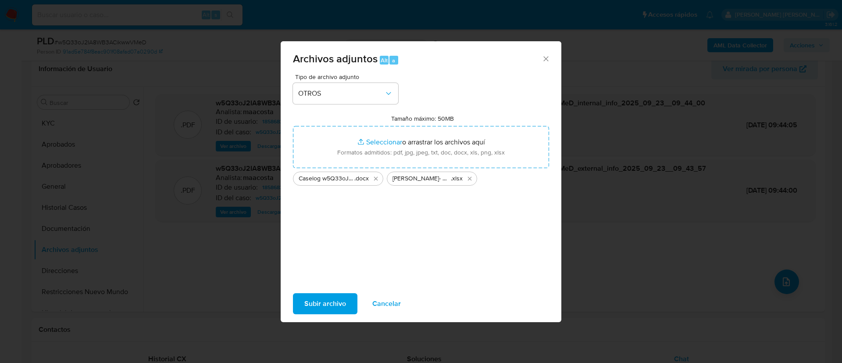
click at [329, 296] on span "Subir archivo" at bounding box center [325, 303] width 42 height 19
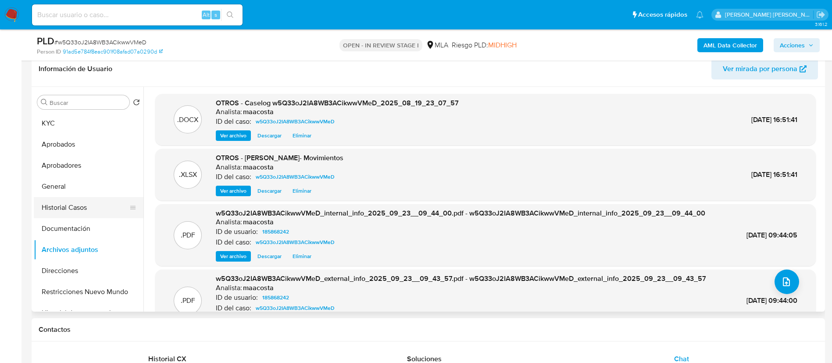
click at [70, 206] on button "Historial Casos" at bounding box center [85, 207] width 103 height 21
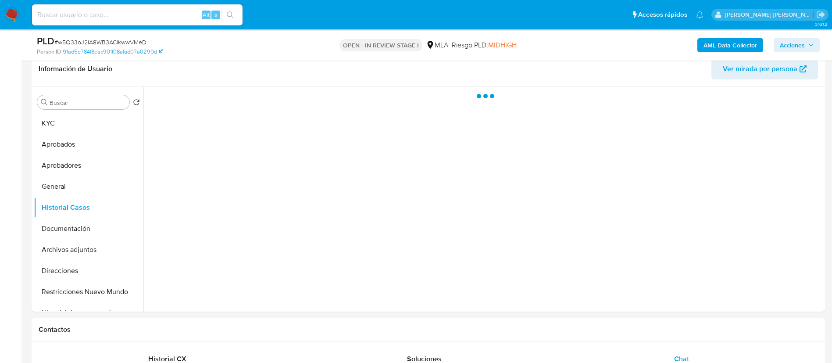
click at [798, 47] on span "Acciones" at bounding box center [792, 45] width 25 height 14
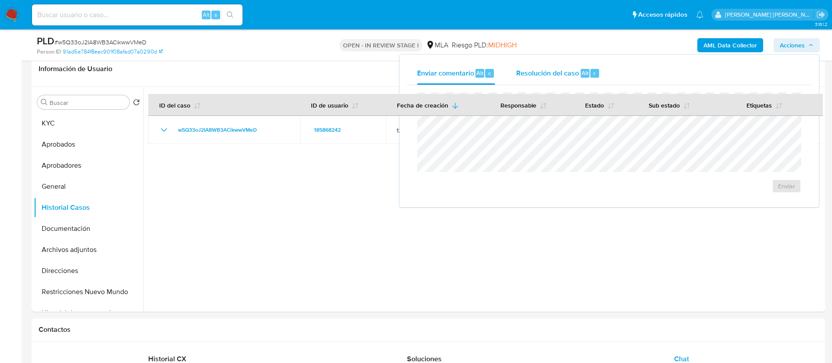
click at [553, 73] on span "Resolución del caso" at bounding box center [547, 73] width 63 height 10
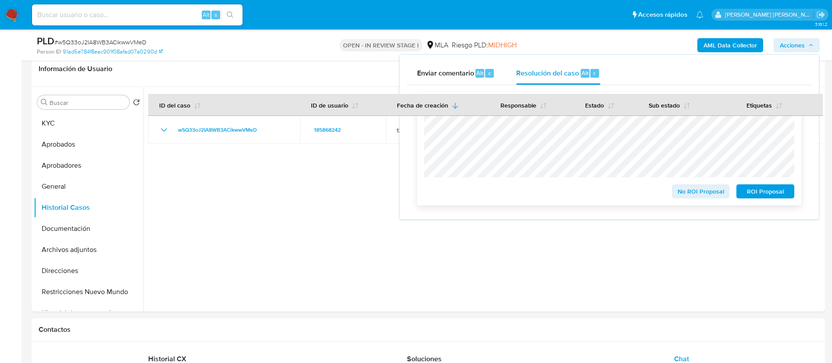
click at [687, 192] on span "No ROI Proposal" at bounding box center [701, 191] width 46 height 12
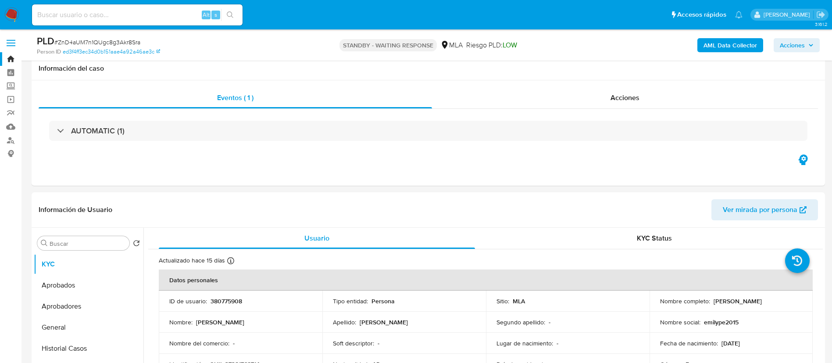
select select "10"
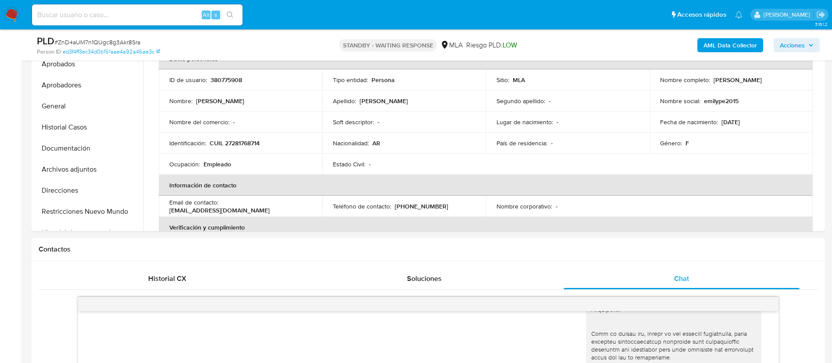
scroll to position [221, 0]
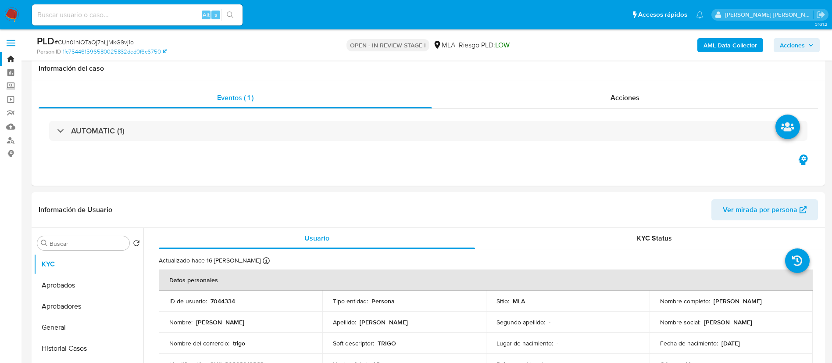
select select "10"
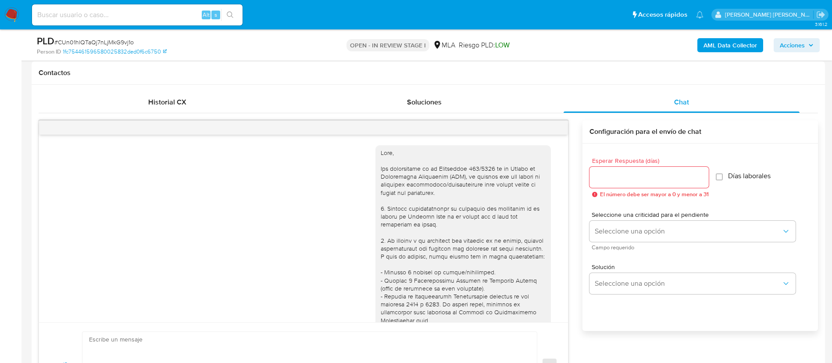
scroll to position [918, 0]
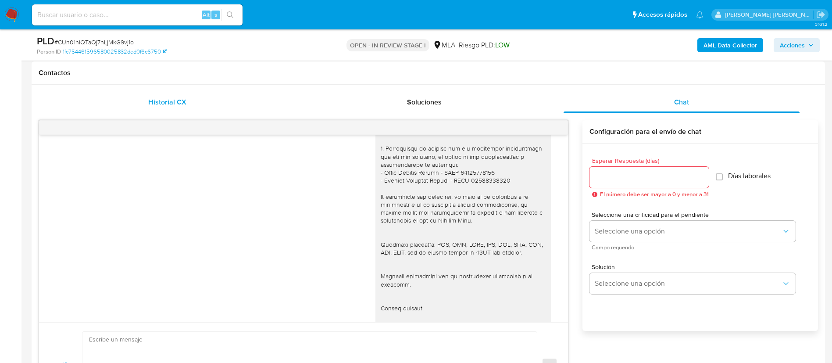
click at [184, 104] on span "Historial CX" at bounding box center [167, 102] width 38 height 10
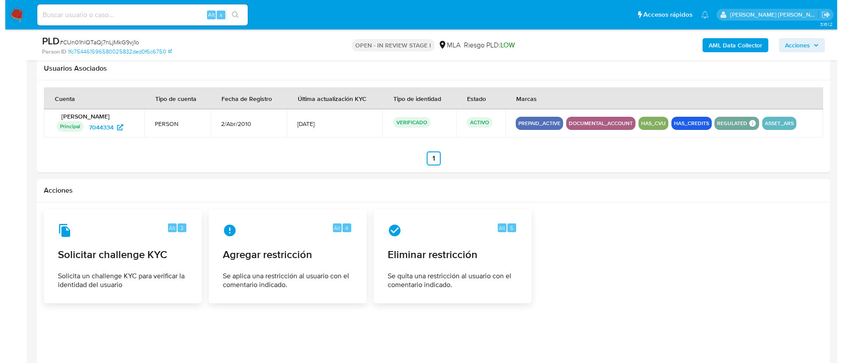
scroll to position [1181, 0]
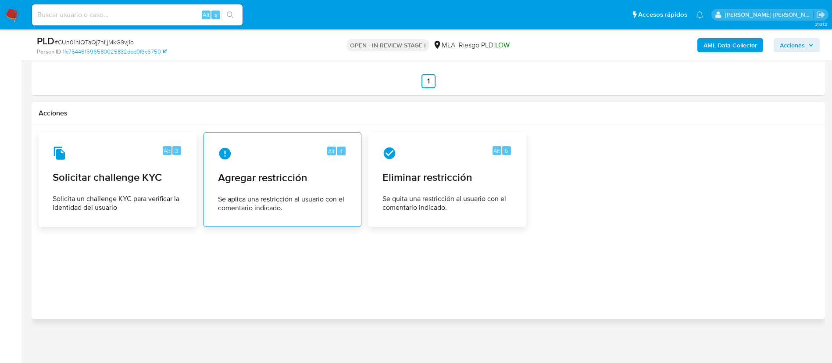
click at [294, 193] on div "Alt 4 Agregar restricción Se aplica una restricción al usuario con el comentari…" at bounding box center [282, 180] width 143 height 80
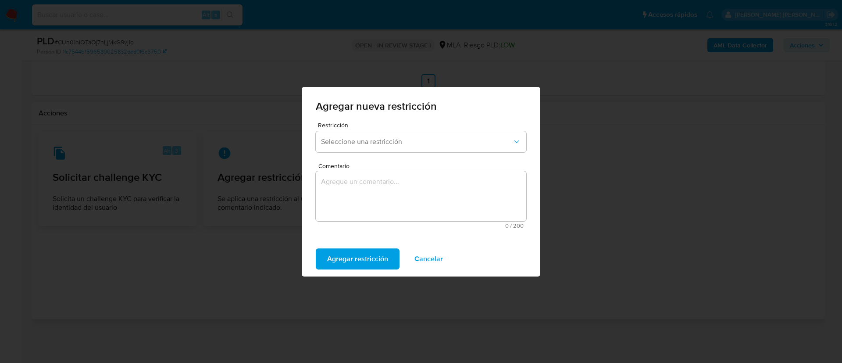
click at [359, 130] on div "Restricción Seleccione una restricción" at bounding box center [421, 139] width 211 height 34
click at [358, 141] on span "Seleccione una restricción" at bounding box center [416, 141] width 191 height 9
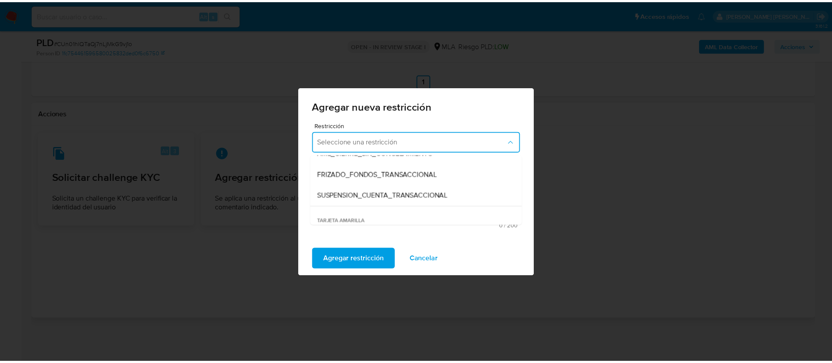
scroll to position [97, 0]
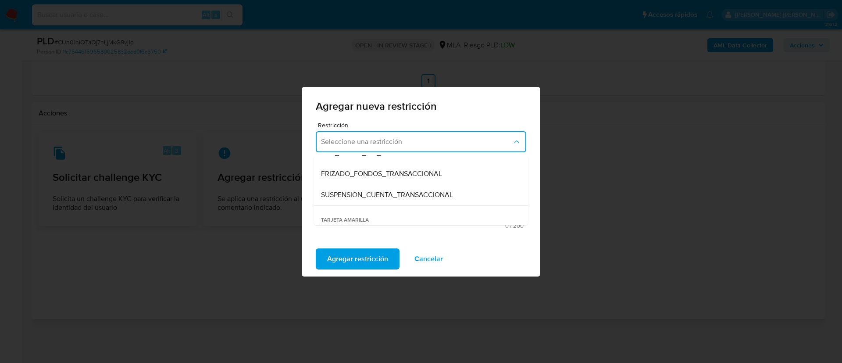
click at [362, 194] on span "SUSPENSION_CUENTA_TRANSACCIONAL" at bounding box center [387, 194] width 132 height 9
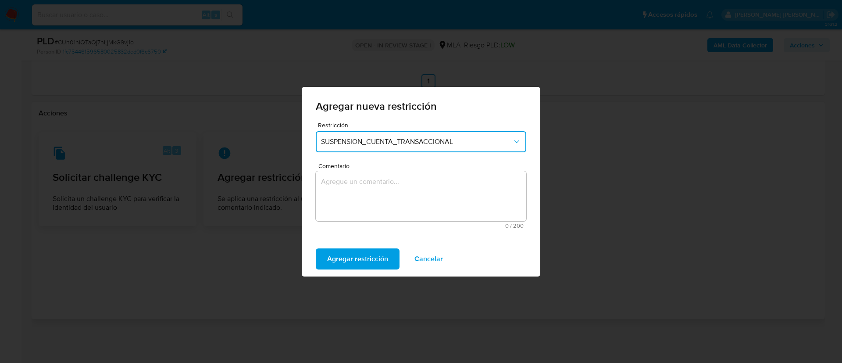
click at [357, 197] on textarea "Comentario" at bounding box center [421, 196] width 211 height 50
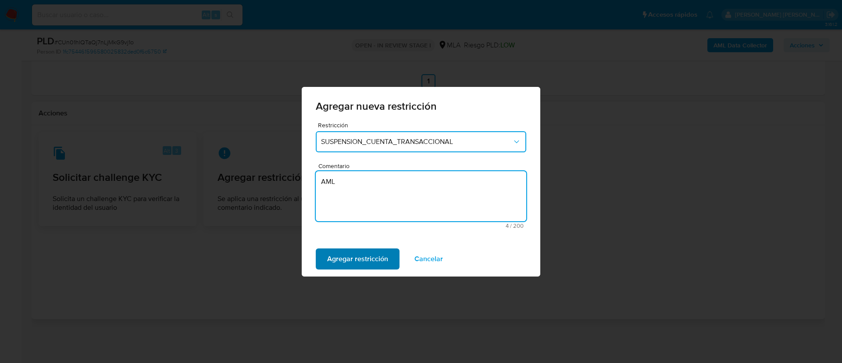
type textarea "AML"
click at [344, 255] on span "Agregar restricción" at bounding box center [357, 258] width 61 height 19
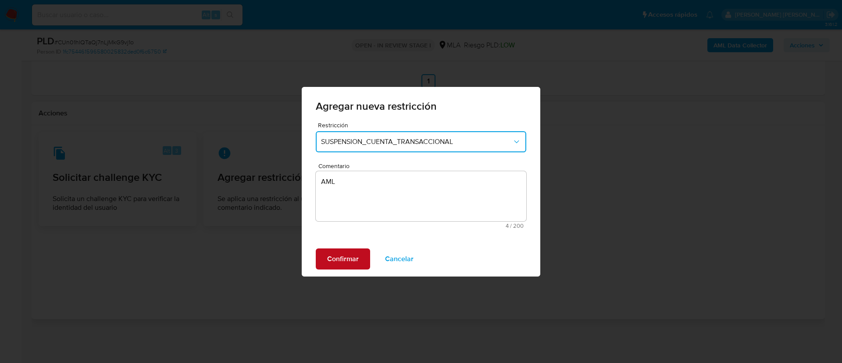
click at [337, 256] on span "Confirmar" at bounding box center [343, 258] width 32 height 19
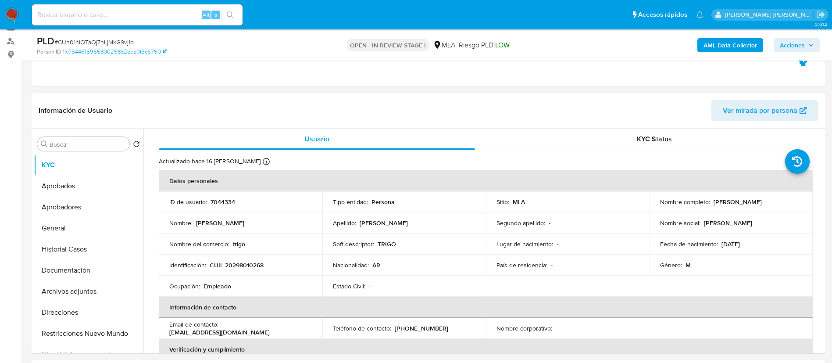
scroll to position [0, 0]
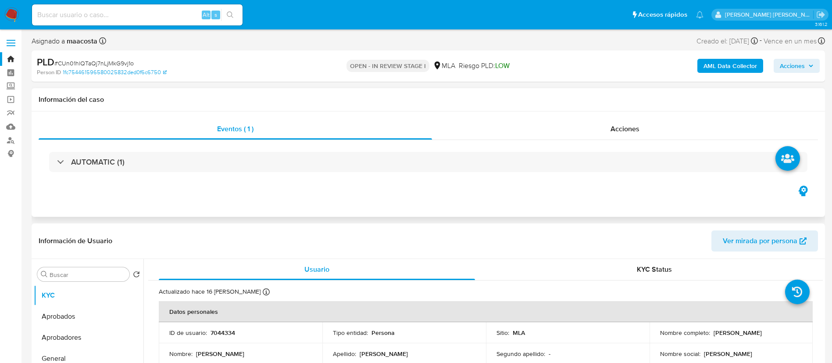
click at [343, 172] on div "AUTOMATIC (1)" at bounding box center [429, 162] width 780 height 44
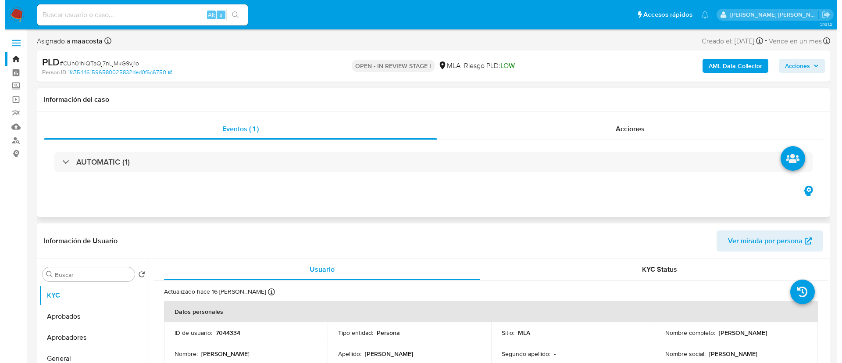
scroll to position [172, 0]
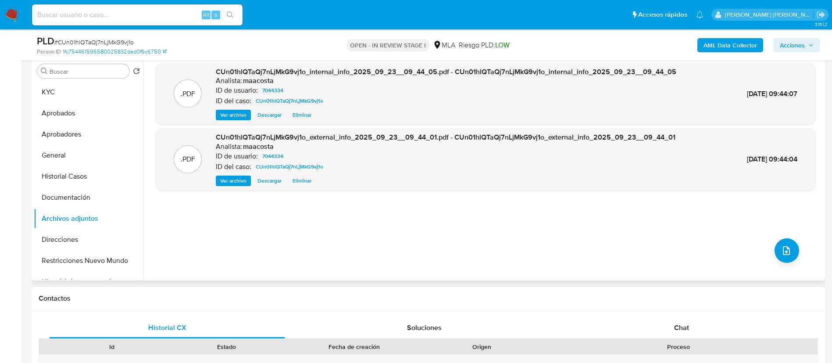
click at [771, 246] on div ".PDF CUn01hlQTaQj7nLjMkG9vj1o_internal_info_2025_09_23__09_44_05.pdf - CUn01hlQ…" at bounding box center [485, 168] width 661 height 211
click at [781, 249] on icon "upload-file" at bounding box center [786, 250] width 11 height 11
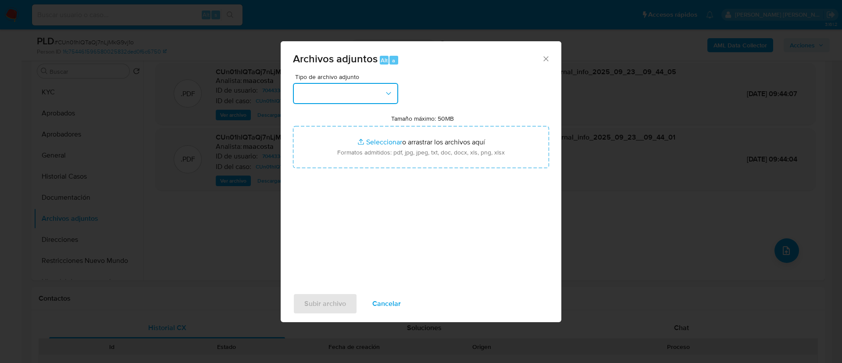
click at [321, 91] on button "button" at bounding box center [345, 93] width 105 height 21
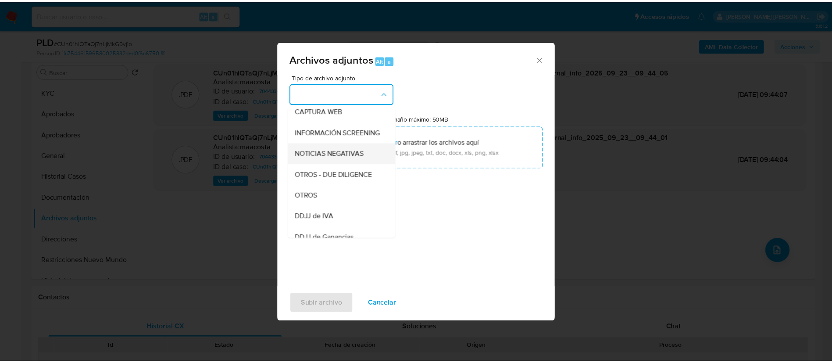
scroll to position [91, 0]
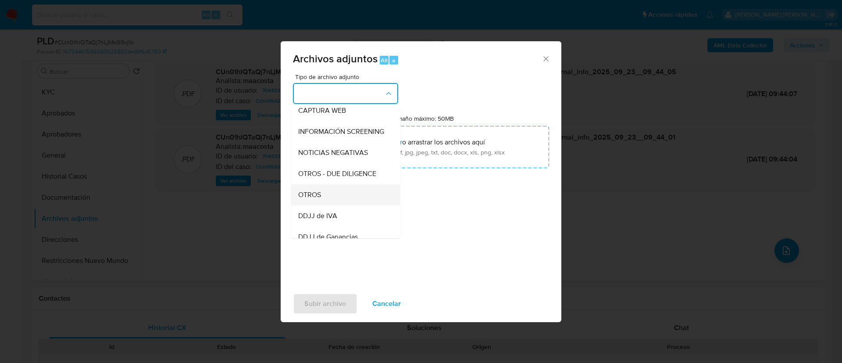
click at [313, 199] on span "OTROS" at bounding box center [309, 194] width 23 height 9
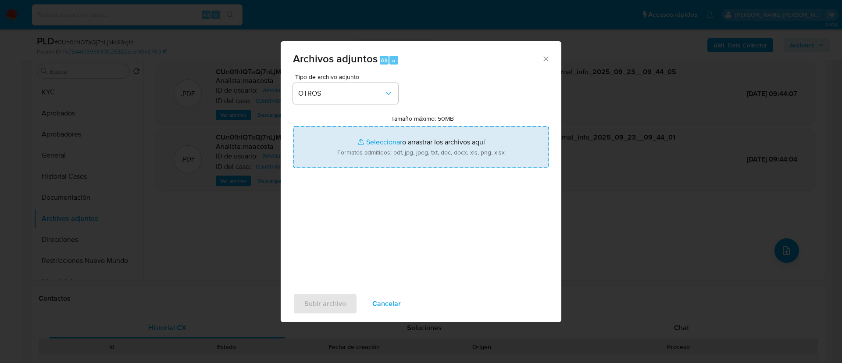
type input "C:\fakepath\Caselog CUn01hlQTaQj7nLjMkG9vj1o.docx"
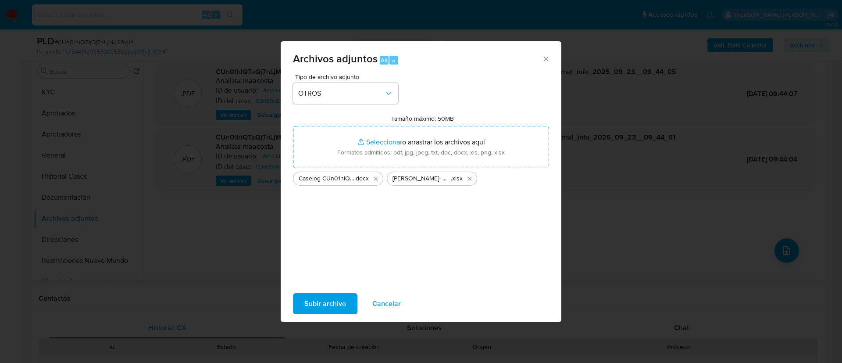
click at [322, 300] on span "Subir archivo" at bounding box center [325, 303] width 42 height 19
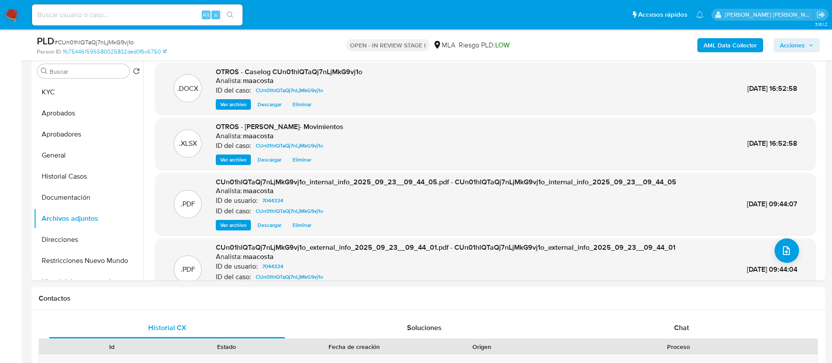
click at [804, 45] on span "Acciones" at bounding box center [792, 45] width 25 height 14
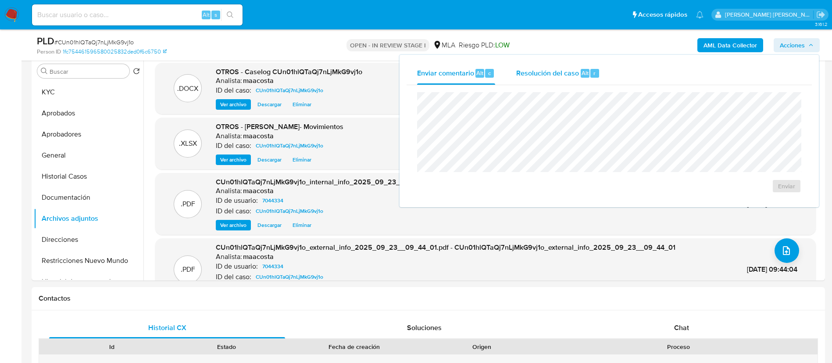
click at [571, 73] on span "Resolución del caso" at bounding box center [547, 73] width 63 height 10
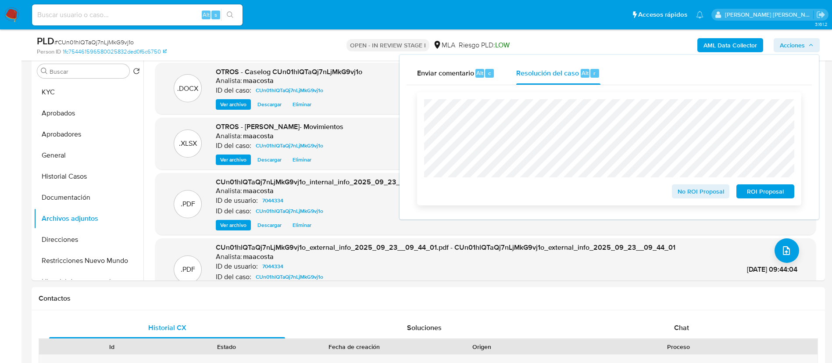
click at [763, 190] on span "ROI Proposal" at bounding box center [766, 191] width 46 height 12
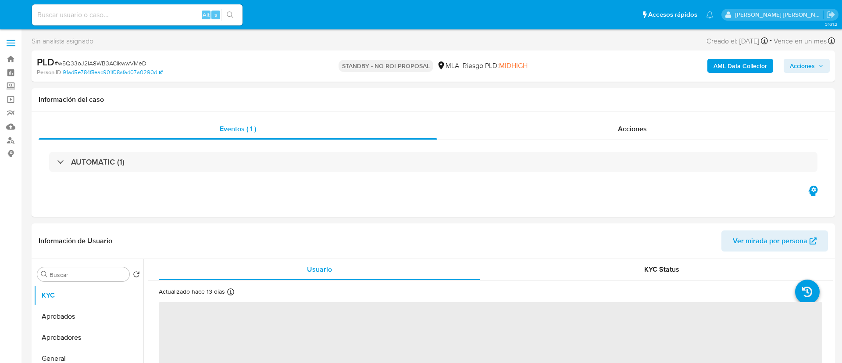
select select "10"
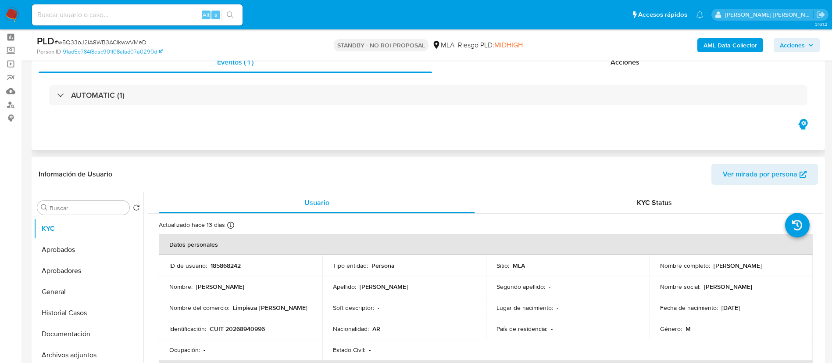
scroll to position [36, 0]
click at [13, 17] on img at bounding box center [11, 14] width 15 height 15
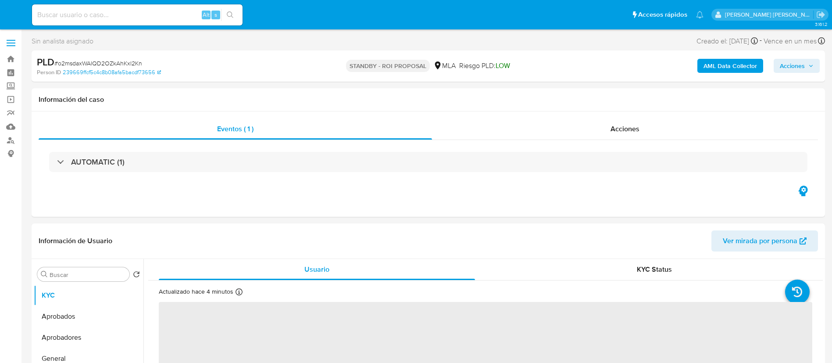
select select "10"
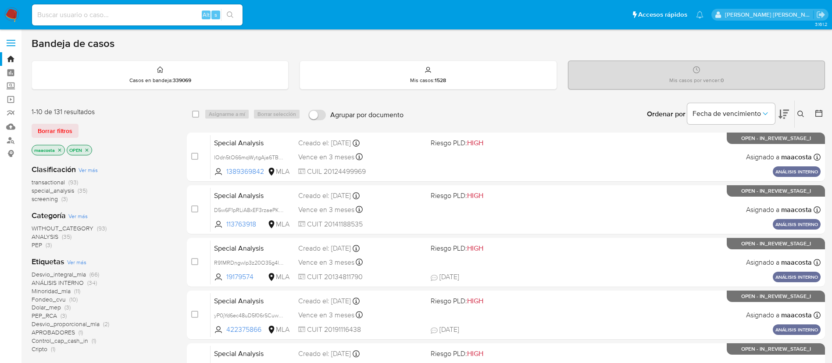
click at [151, 12] on input at bounding box center [137, 14] width 211 height 11
paste input "687343944"
click at [127, 14] on input "687343944" at bounding box center [137, 14] width 211 height 11
paste input "140111"
type input "140111"
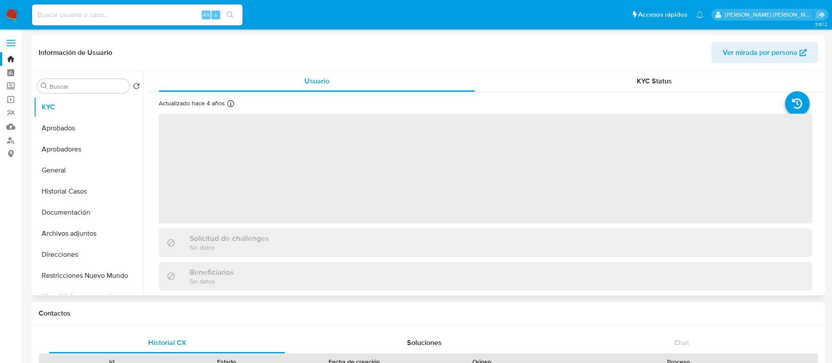
select select "10"
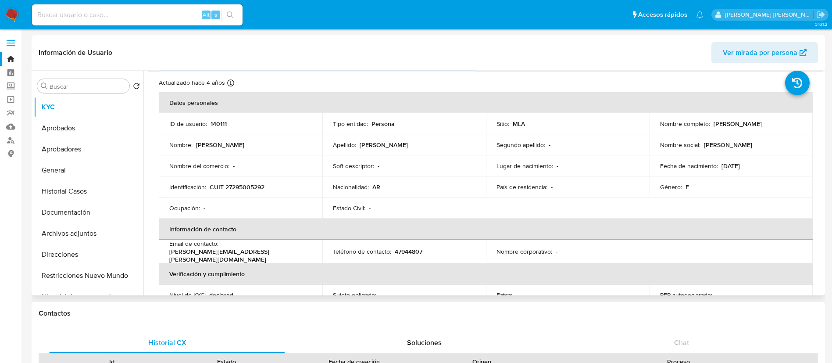
scroll to position [21, 0]
click at [87, 276] on button "Restricciones Nuevo Mundo" at bounding box center [85, 275] width 103 height 21
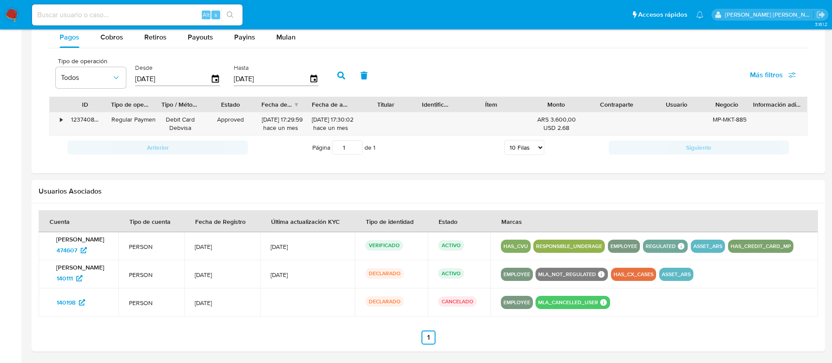
scroll to position [627, 0]
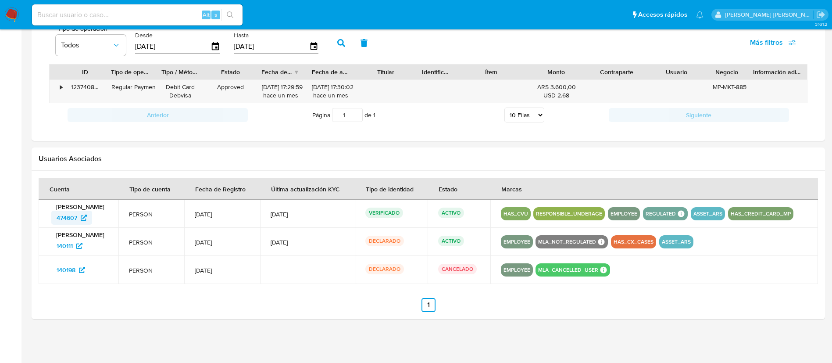
click at [70, 218] on span "474607" at bounding box center [67, 218] width 21 height 14
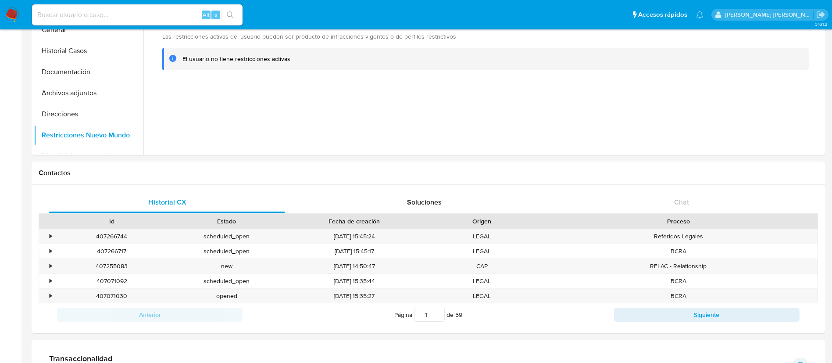
scroll to position [142, 0]
click at [52, 238] on div "•" at bounding box center [51, 235] width 2 height 8
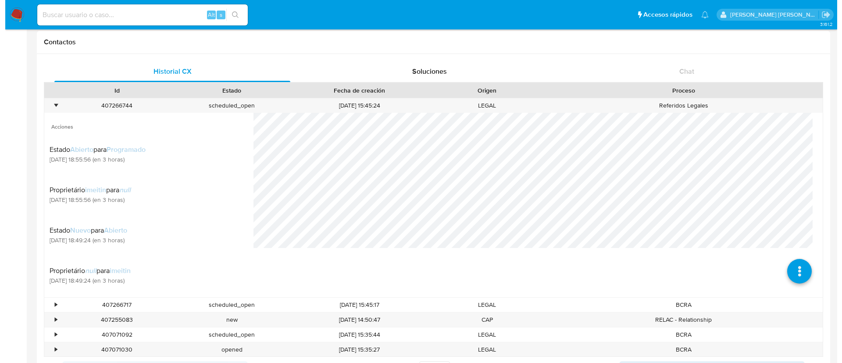
scroll to position [272, 0]
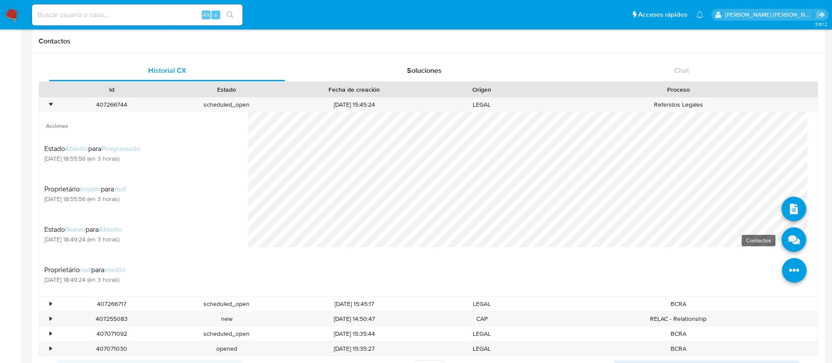
click at [782, 243] on icon at bounding box center [794, 239] width 25 height 25
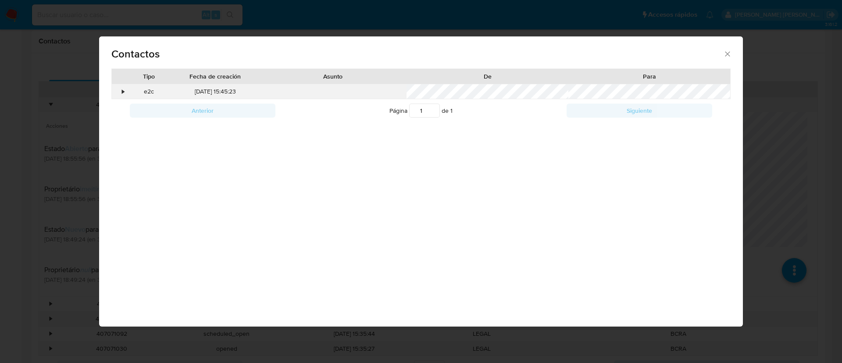
click at [122, 93] on div "•" at bounding box center [123, 91] width 2 height 9
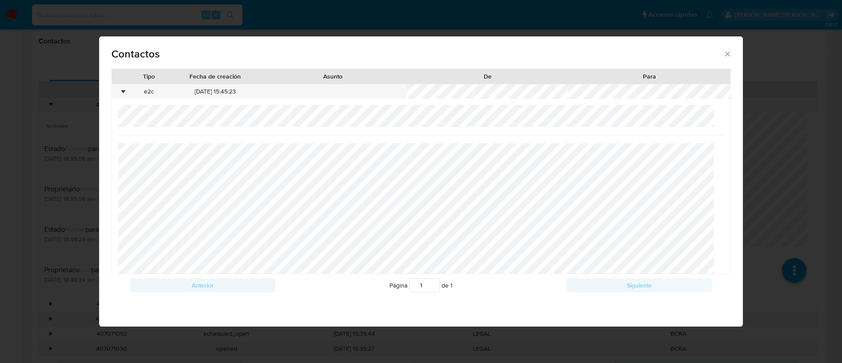
scroll to position [0, 0]
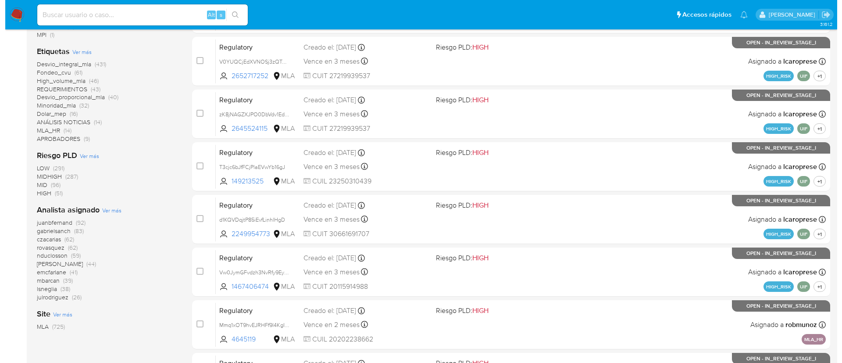
scroll to position [201, 0]
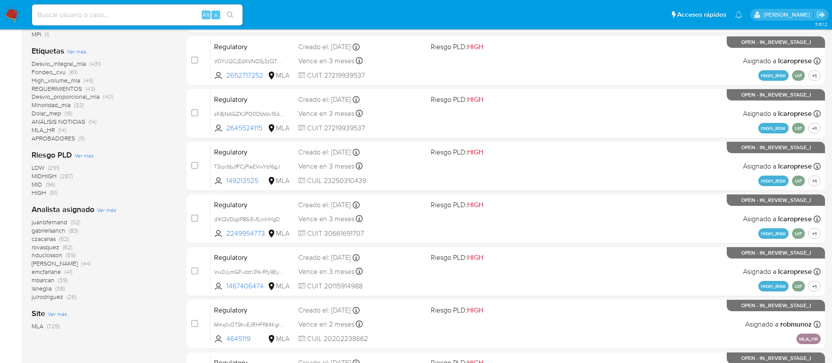
click at [109, 210] on span "Ver más" at bounding box center [106, 210] width 19 height 8
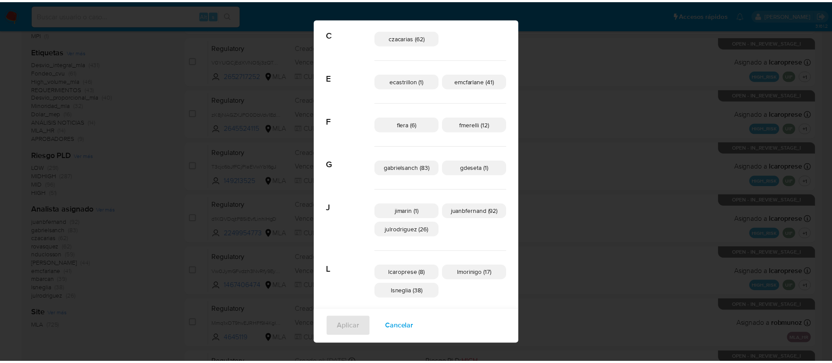
scroll to position [0, 0]
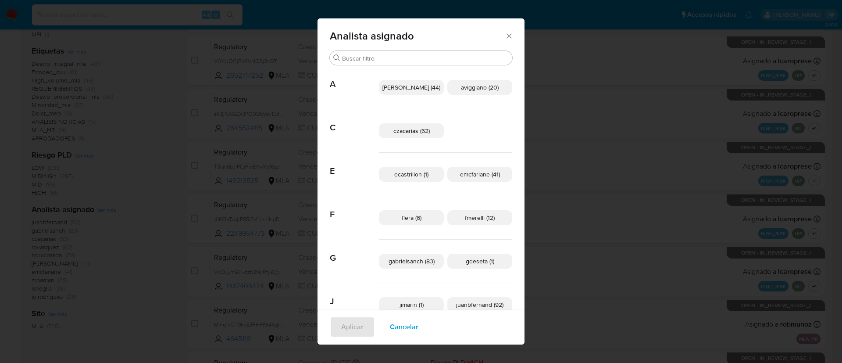
click at [173, 192] on div "Analista asignado Buscar A amedzovich (44) aviggiano (20) C czacarias (62) E ec…" at bounding box center [421, 181] width 842 height 363
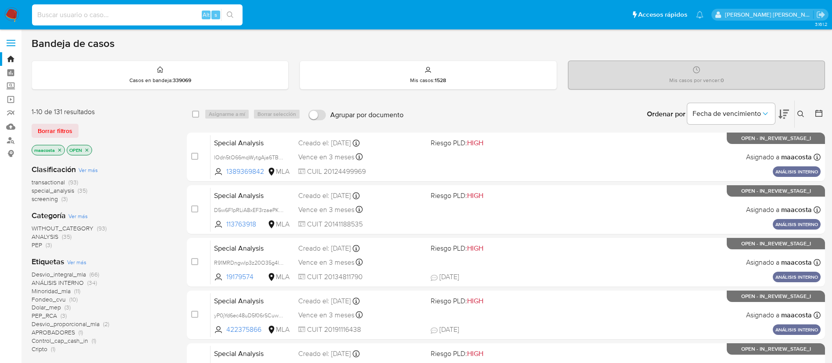
click at [126, 19] on input at bounding box center [137, 14] width 211 height 11
paste input "2259469925"
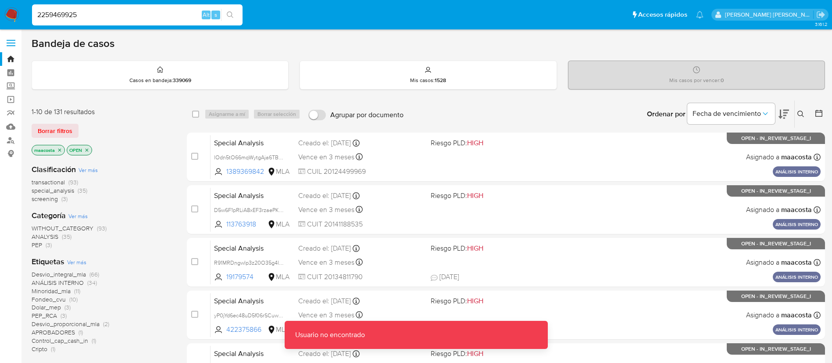
click at [126, 19] on input "2259469925" at bounding box center [137, 14] width 211 height 11
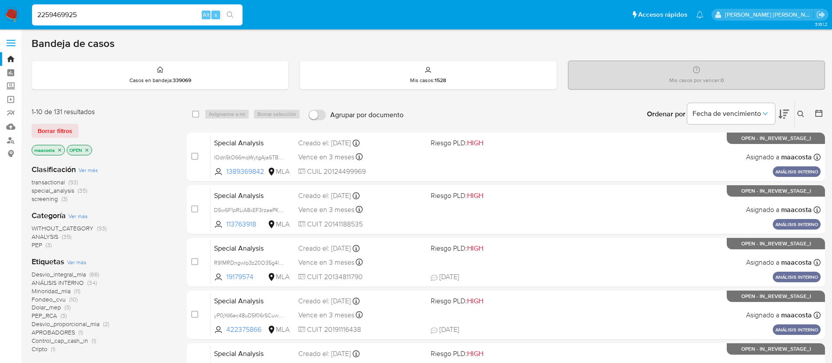
type input "2259469925"
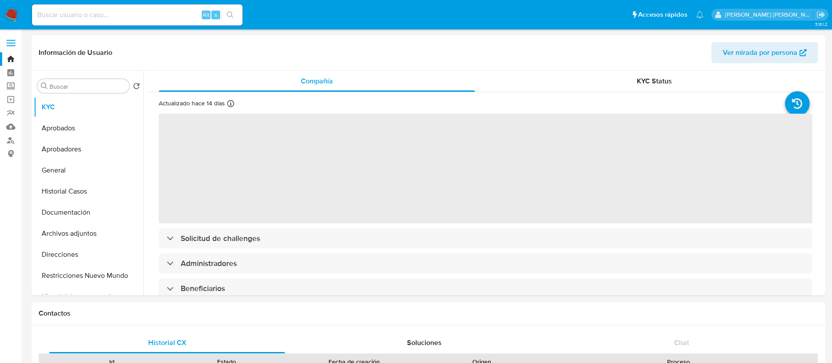
select select "10"
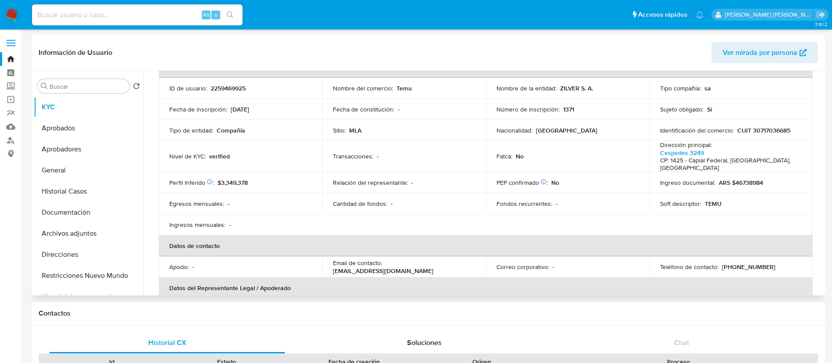
scroll to position [59, 0]
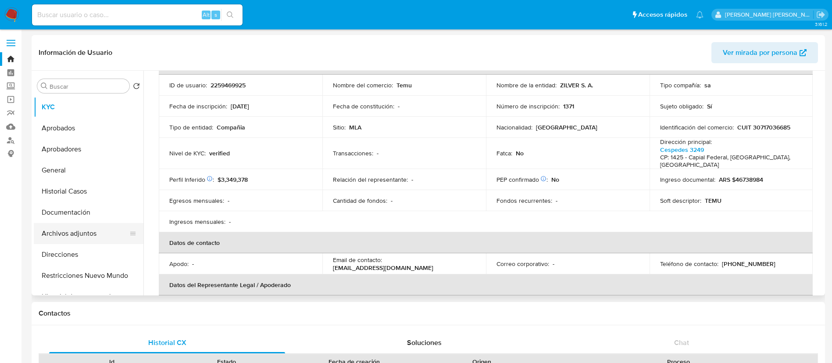
click at [77, 233] on button "Archivos adjuntos" at bounding box center [85, 233] width 103 height 21
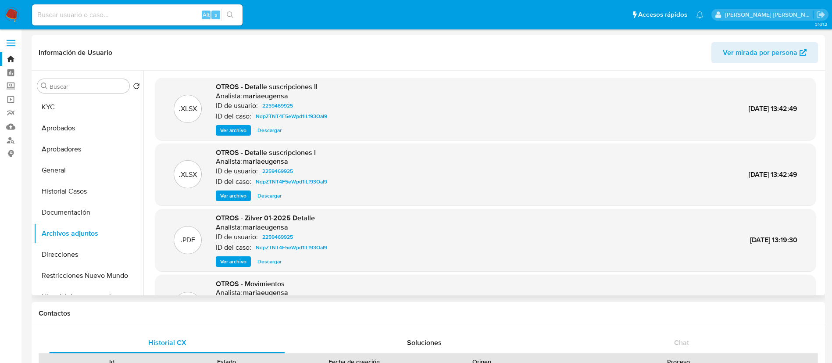
scroll to position [74, 0]
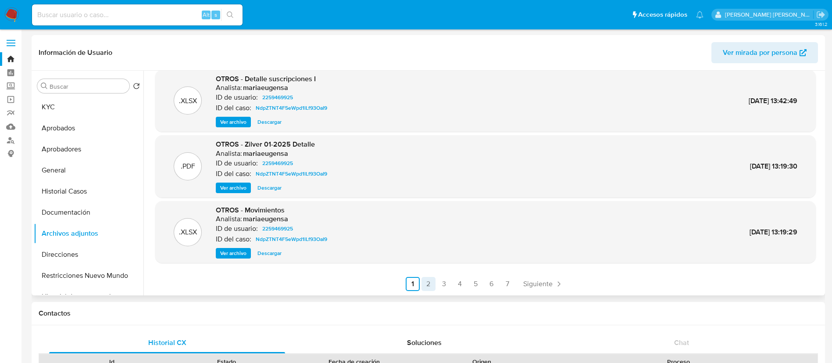
click at [426, 288] on link "2" at bounding box center [429, 284] width 14 height 14
click at [467, 286] on link "3" at bounding box center [468, 284] width 14 height 14
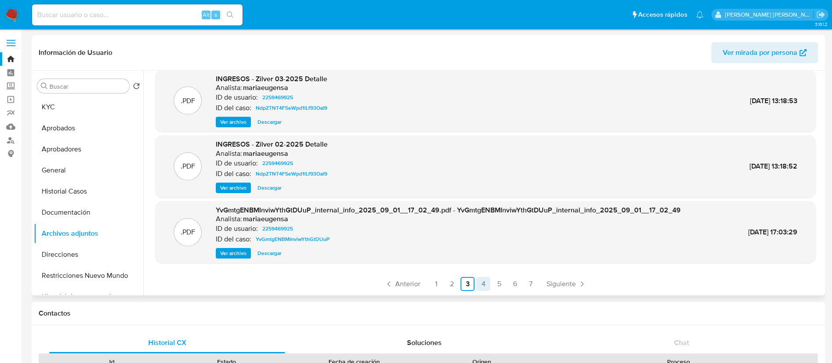
click at [479, 281] on link "4" at bounding box center [483, 284] width 14 height 14
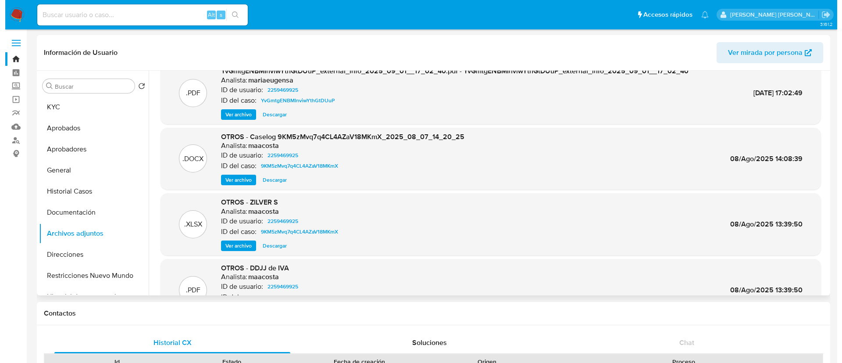
scroll to position [0, 0]
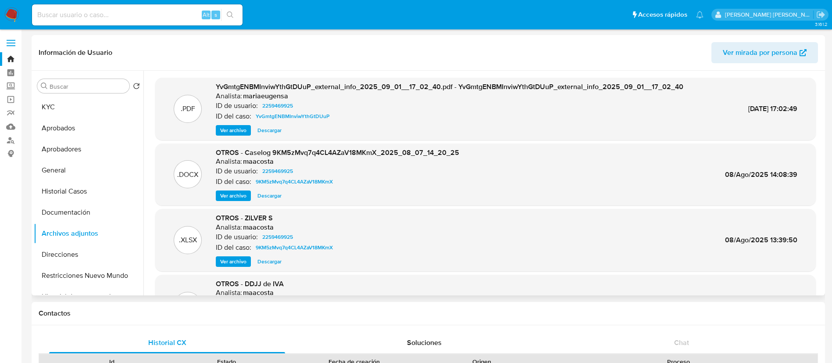
click at [234, 195] on span "Ver archivo" at bounding box center [233, 195] width 26 height 9
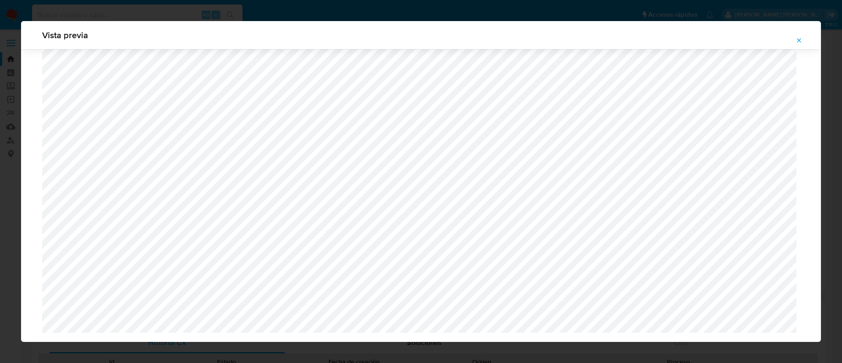
scroll to position [721, 0]
click at [7, 179] on div "Vista previa" at bounding box center [421, 181] width 842 height 363
click at [0, 240] on div "Vista previa" at bounding box center [421, 181] width 842 height 363
click at [798, 37] on icon "Attachment preview" at bounding box center [799, 40] width 7 height 7
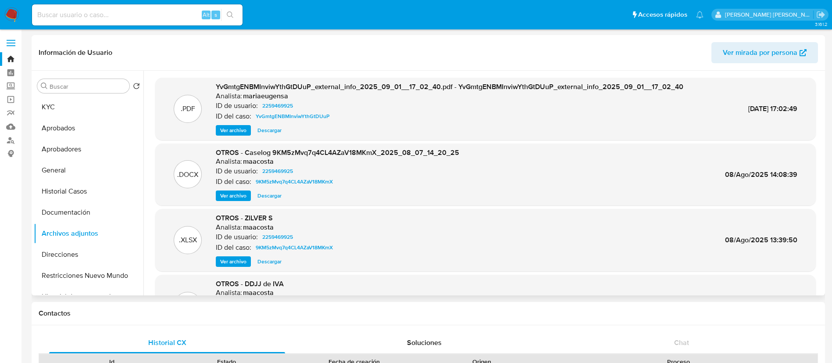
scroll to position [74, 0]
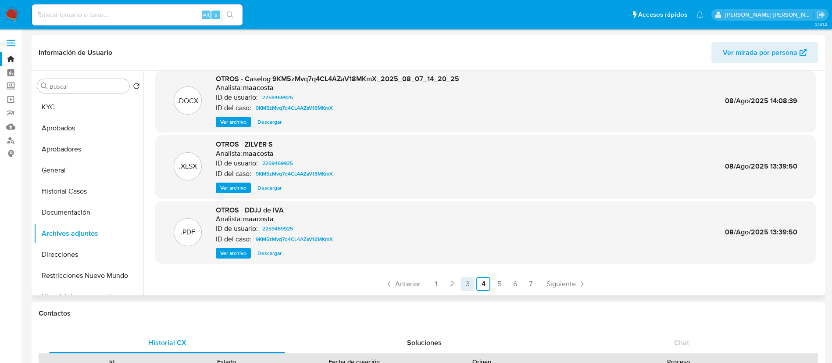
click at [462, 284] on link "3" at bounding box center [468, 284] width 14 height 14
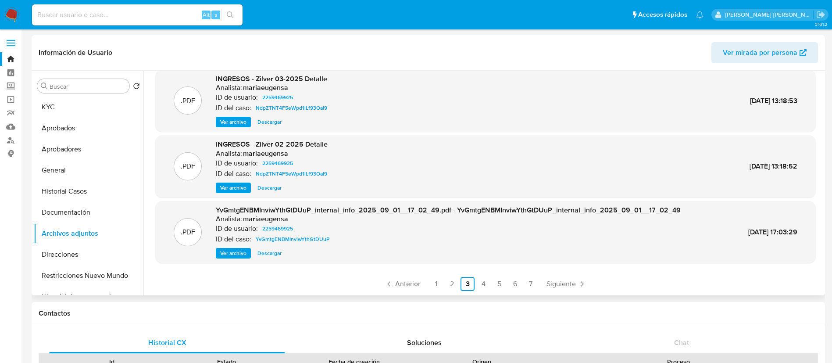
click at [233, 190] on span "Ver archivo" at bounding box center [233, 187] width 26 height 9
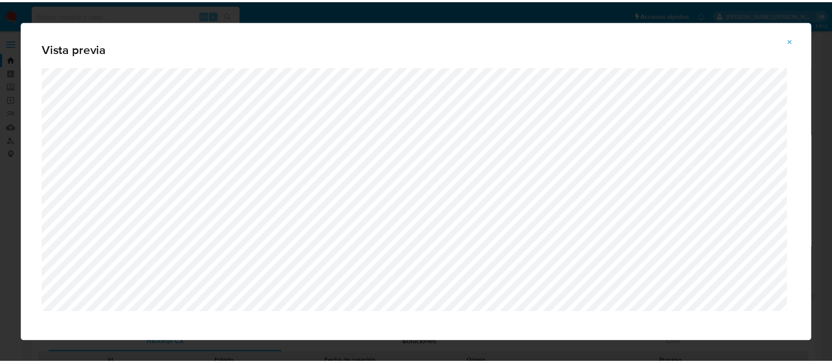
scroll to position [5, 0]
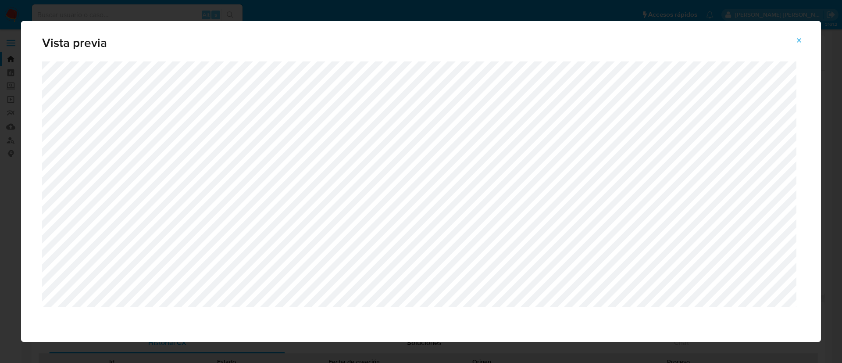
click at [796, 40] on icon "Attachment preview" at bounding box center [799, 40] width 7 height 7
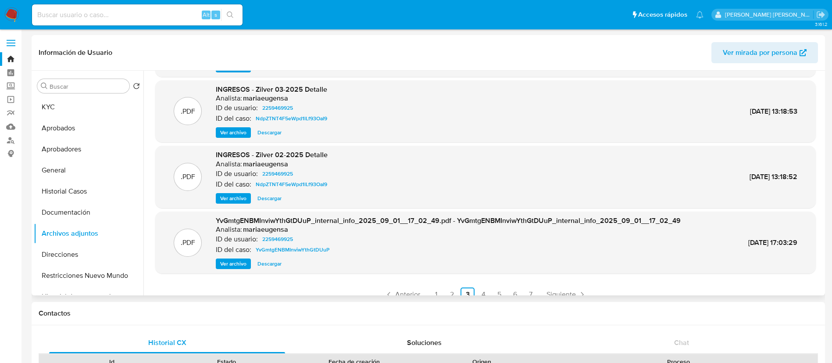
scroll to position [63, 0]
click at [231, 202] on span "Ver archivo" at bounding box center [233, 198] width 26 height 9
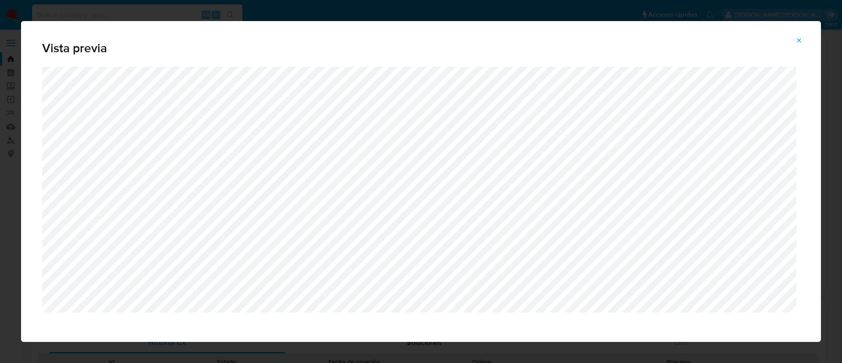
click at [795, 38] on button "Attachment preview" at bounding box center [799, 40] width 19 height 14
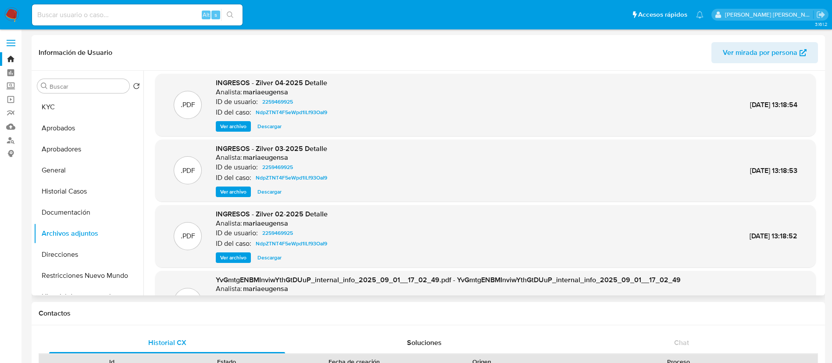
scroll to position [0, 0]
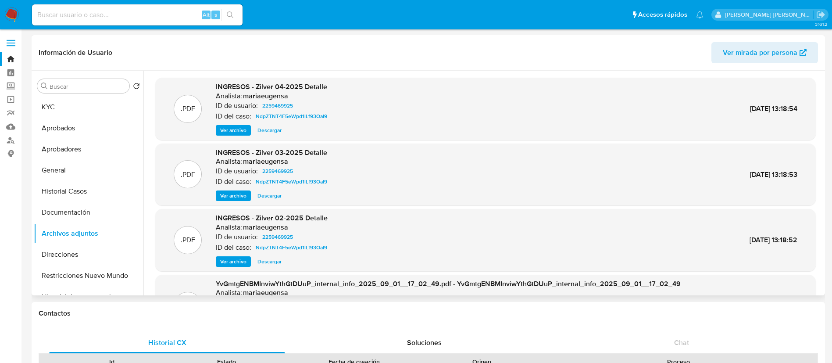
click at [233, 196] on span "Ver archivo" at bounding box center [233, 195] width 26 height 9
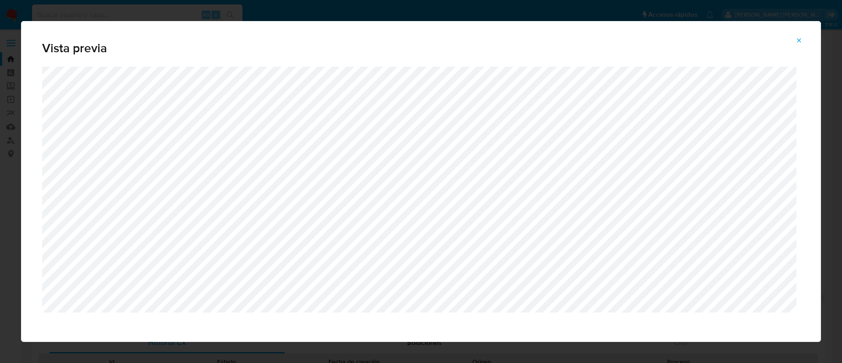
click at [798, 39] on icon "Attachment preview" at bounding box center [800, 40] width 4 height 4
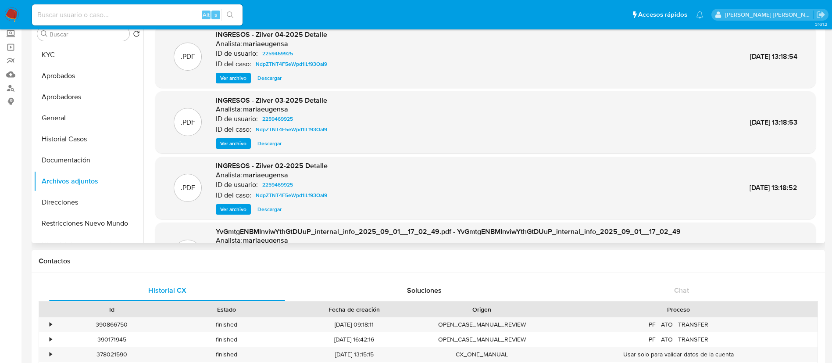
scroll to position [74, 0]
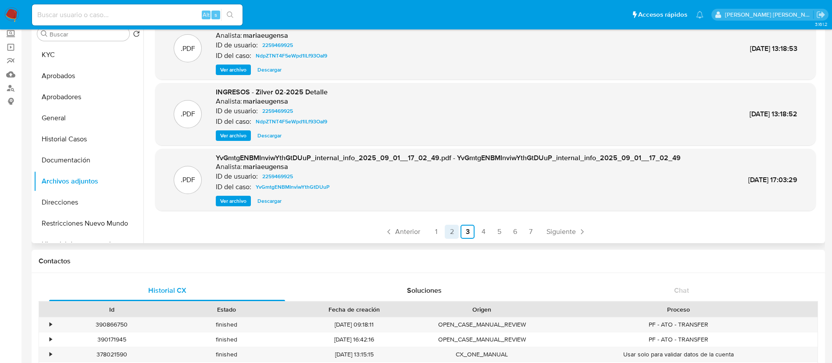
click at [452, 236] on link "2" at bounding box center [452, 232] width 14 height 14
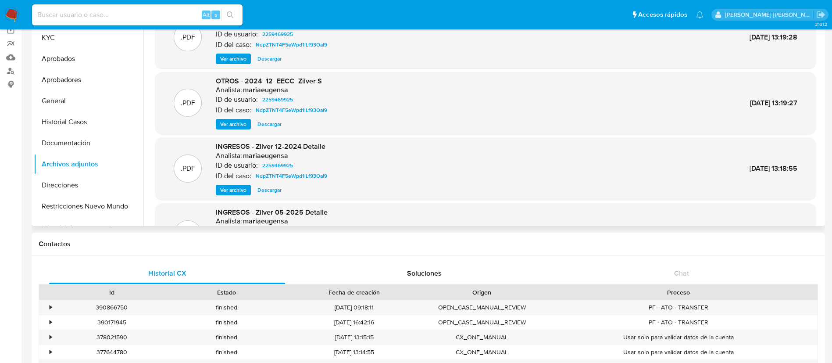
scroll to position [0, 0]
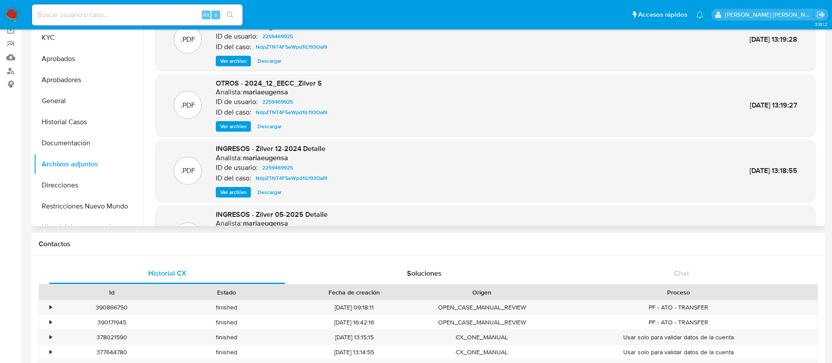
click at [241, 127] on span "Ver archivo" at bounding box center [233, 126] width 26 height 9
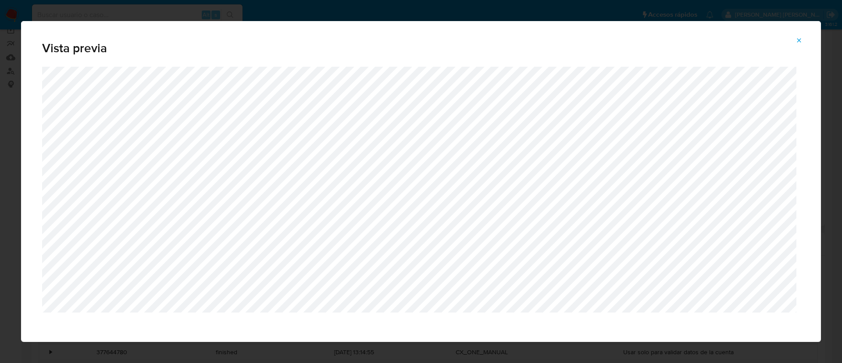
click at [802, 43] on icon "Attachment preview" at bounding box center [799, 40] width 7 height 7
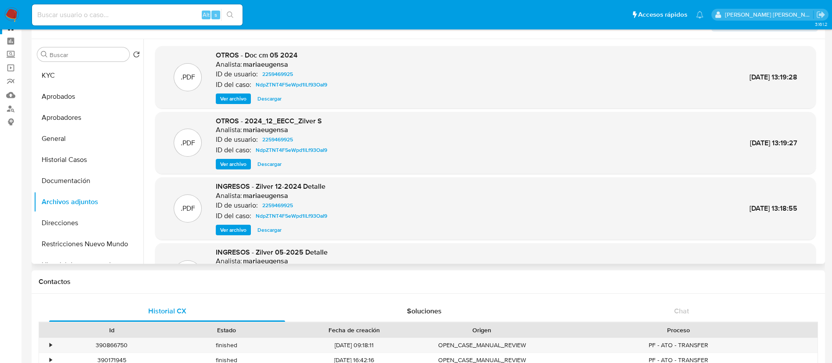
scroll to position [26, 0]
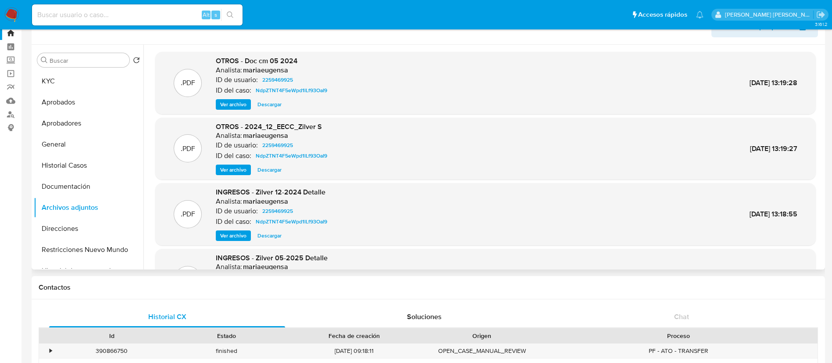
click at [228, 105] on span "Ver archivo" at bounding box center [233, 104] width 26 height 9
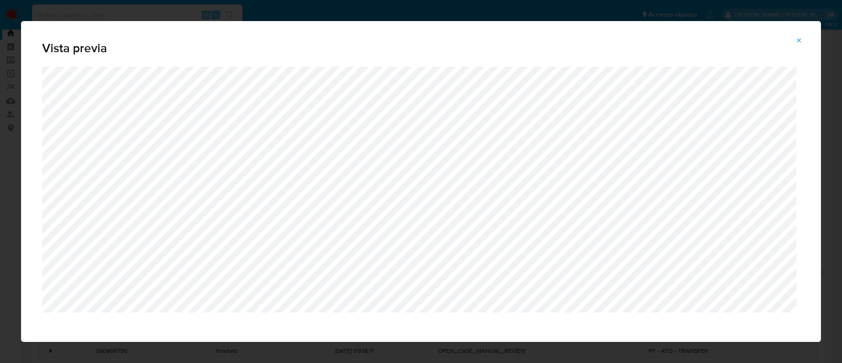
click at [799, 39] on icon "Attachment preview" at bounding box center [799, 40] width 7 height 7
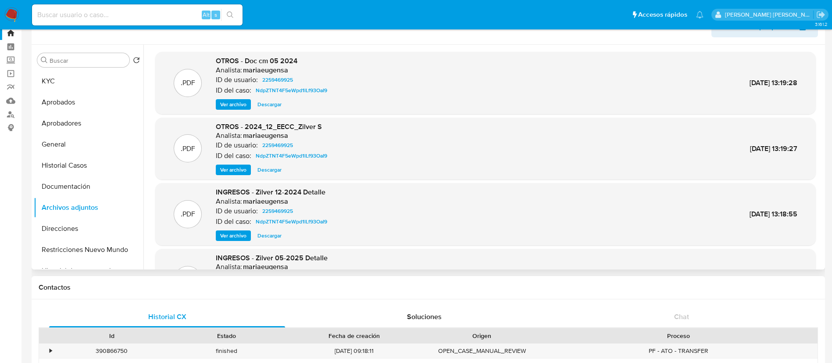
click at [130, 292] on div "Contactos" at bounding box center [429, 287] width 794 height 23
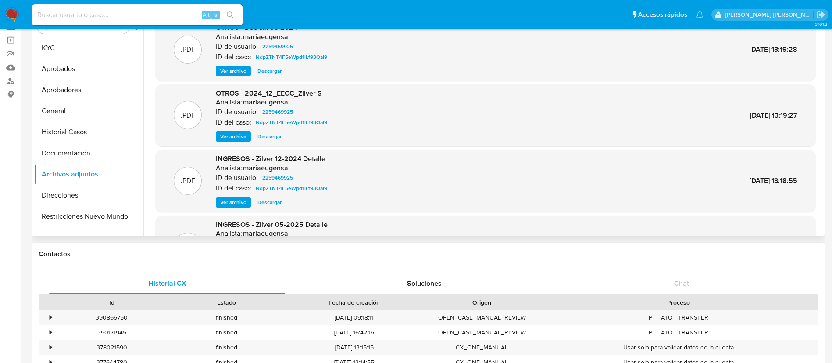
scroll to position [60, 0]
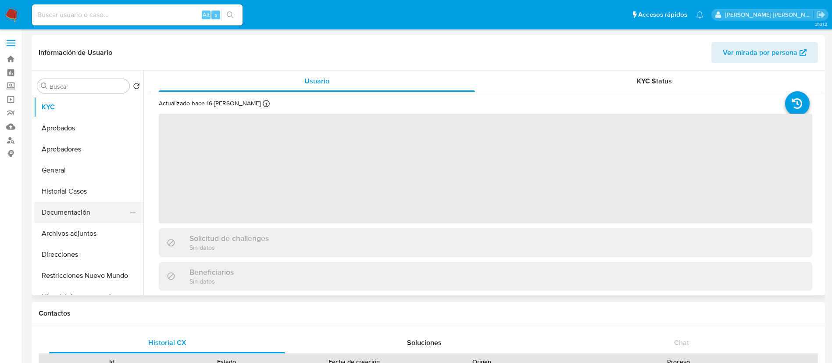
select select "10"
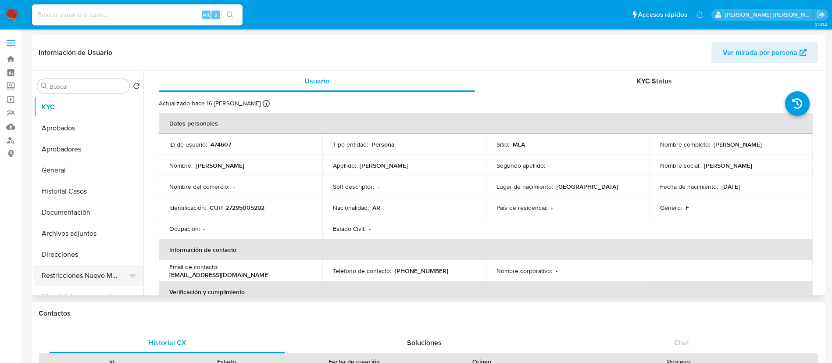
click at [75, 272] on button "Restricciones Nuevo Mundo" at bounding box center [85, 275] width 103 height 21
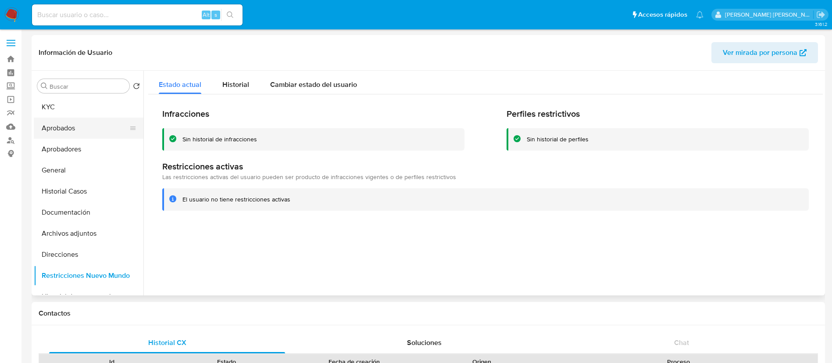
click at [61, 132] on button "Aprobados" at bounding box center [85, 128] width 103 height 21
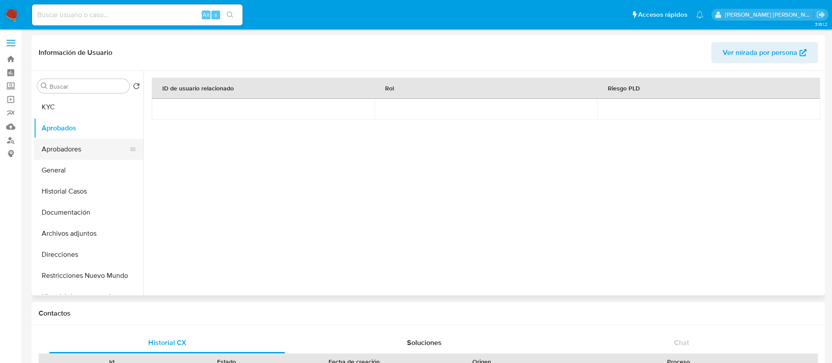
click at [77, 148] on button "Aprobadores" at bounding box center [85, 149] width 103 height 21
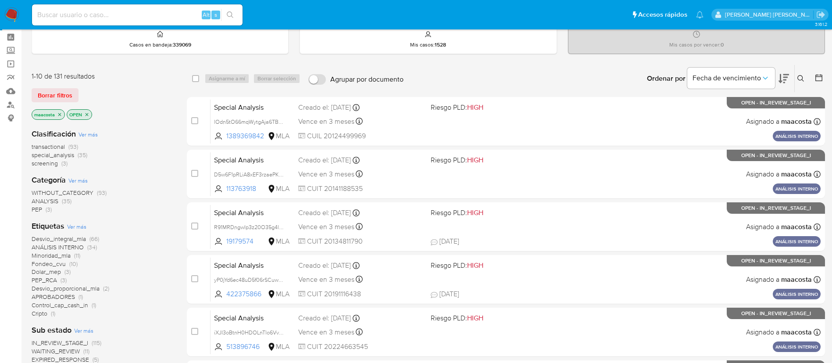
scroll to position [36, 0]
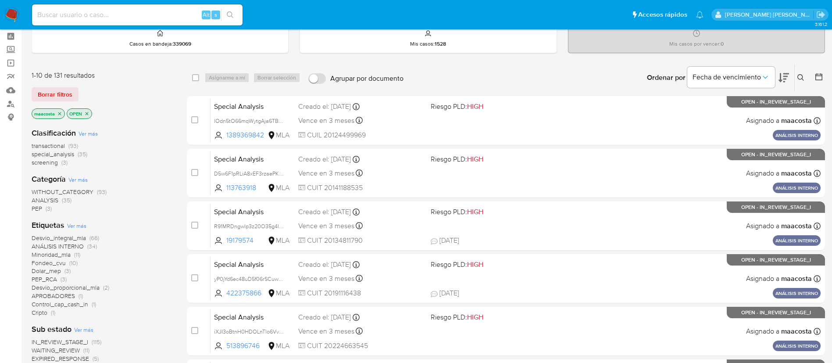
click at [101, 23] on div "Alt s" at bounding box center [137, 14] width 211 height 21
click at [99, 17] on input at bounding box center [137, 14] width 211 height 11
paste input "86330279"
type input "86330279"
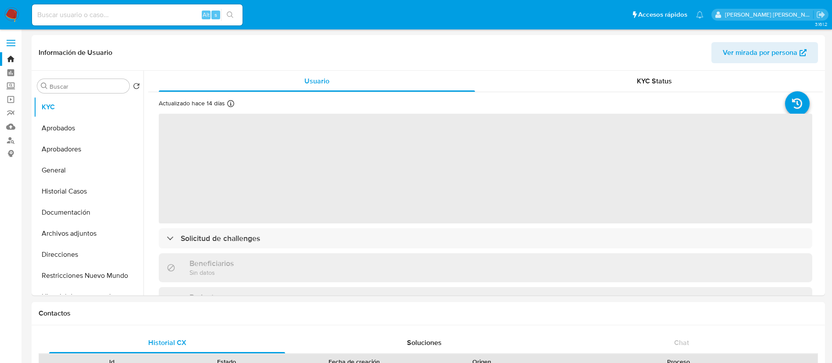
select select "10"
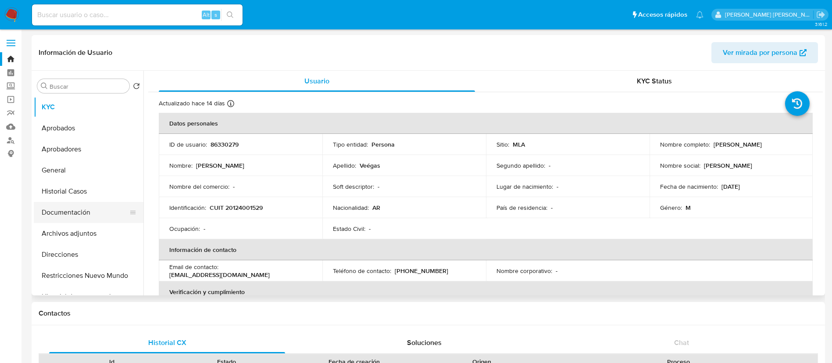
click at [71, 208] on button "Documentación" at bounding box center [85, 212] width 103 height 21
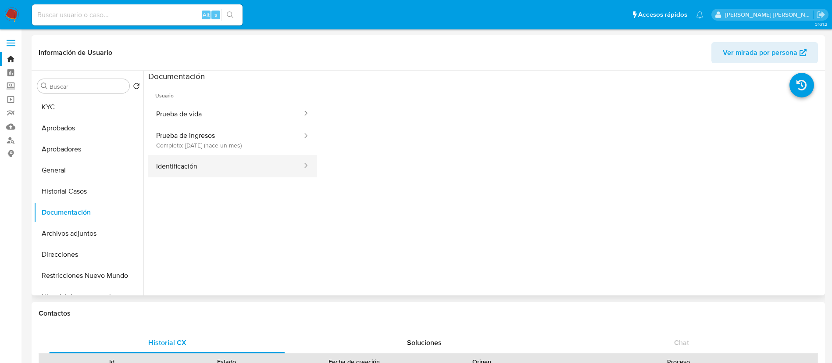
click at [194, 169] on button "Identificación" at bounding box center [225, 166] width 155 height 22
